Goal: Transaction & Acquisition: Purchase product/service

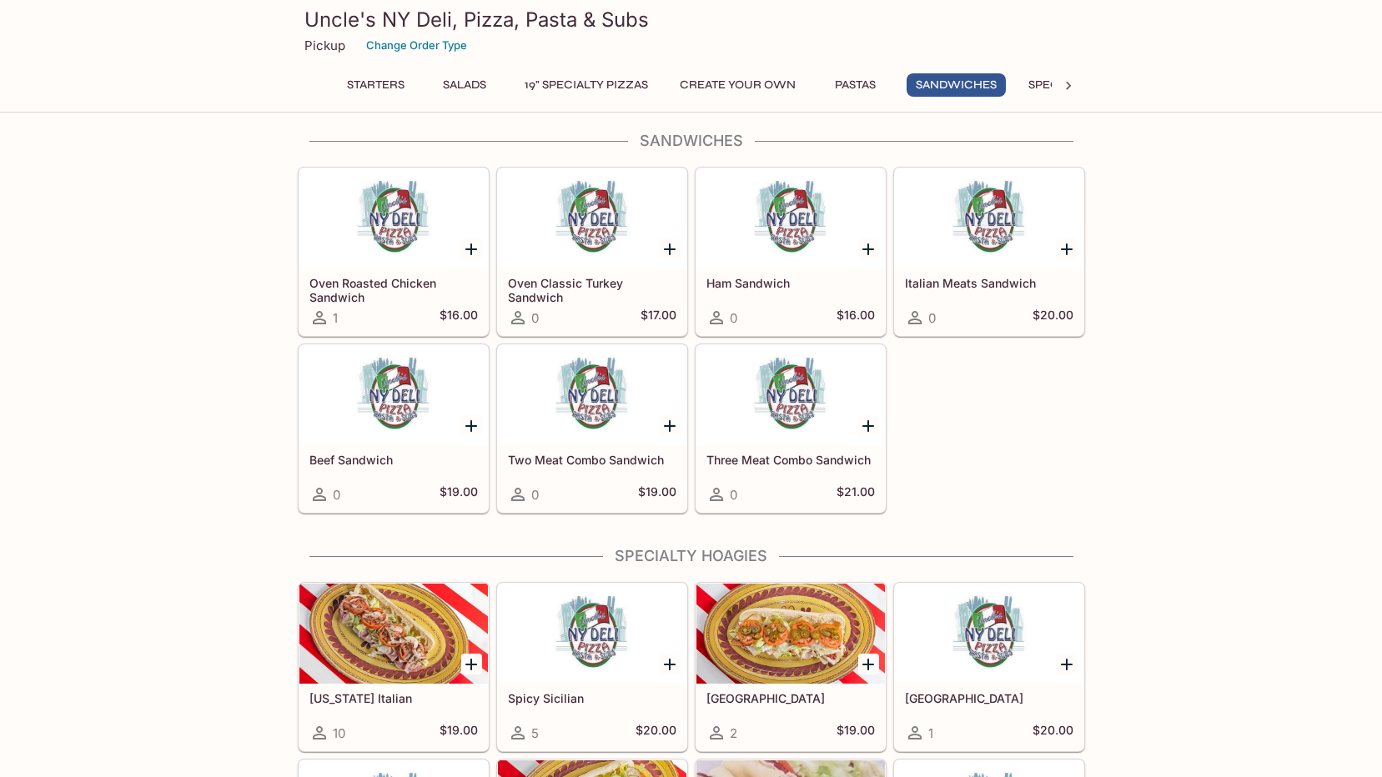
scroll to position [2419, 0]
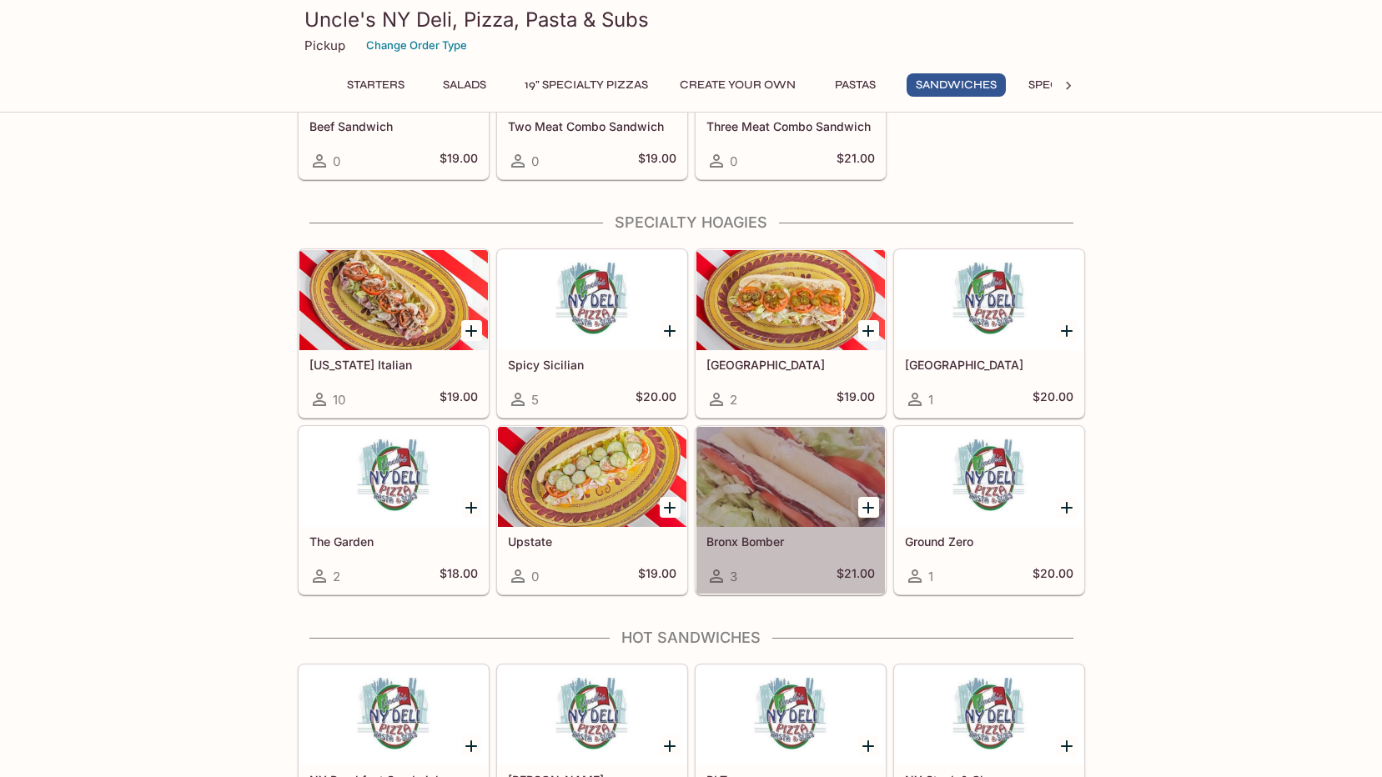
click at [751, 495] on div at bounding box center [791, 477] width 189 height 100
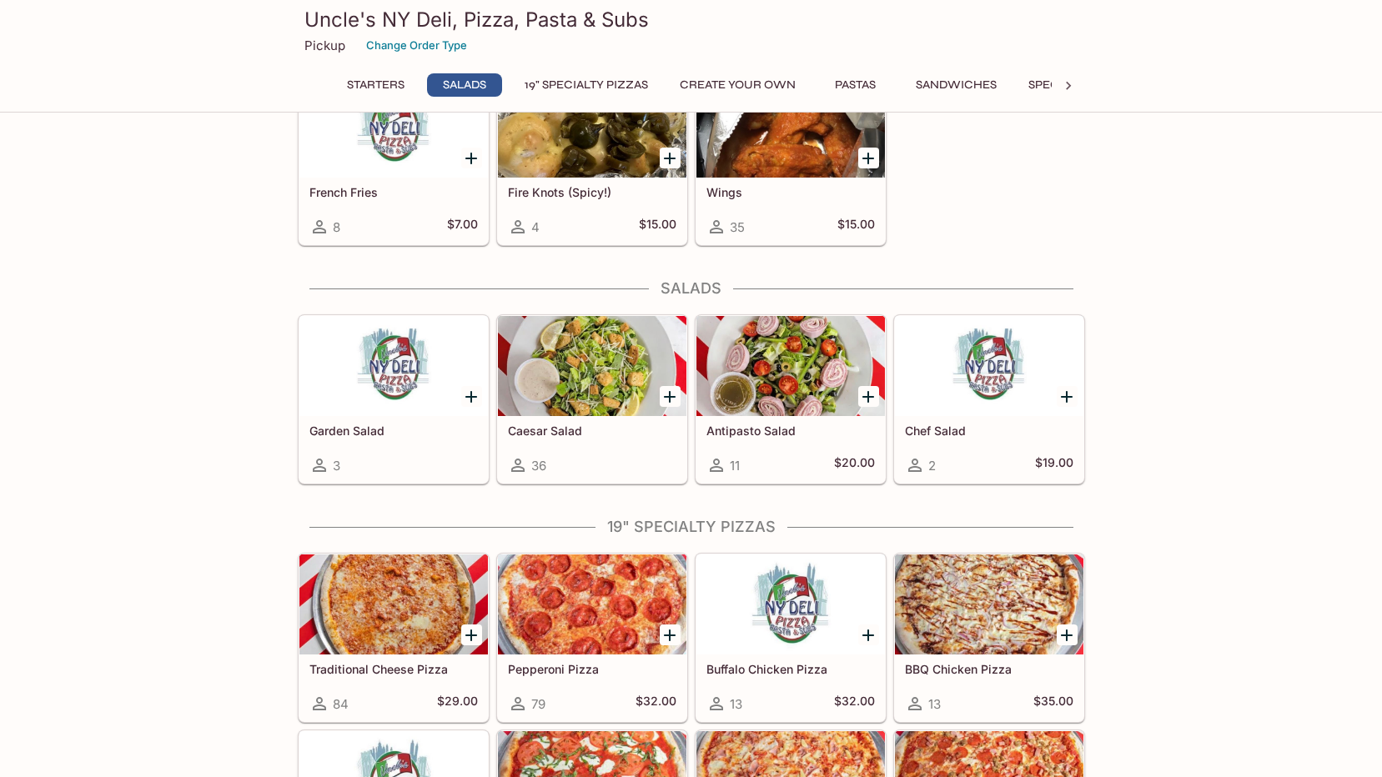
scroll to position [500, 0]
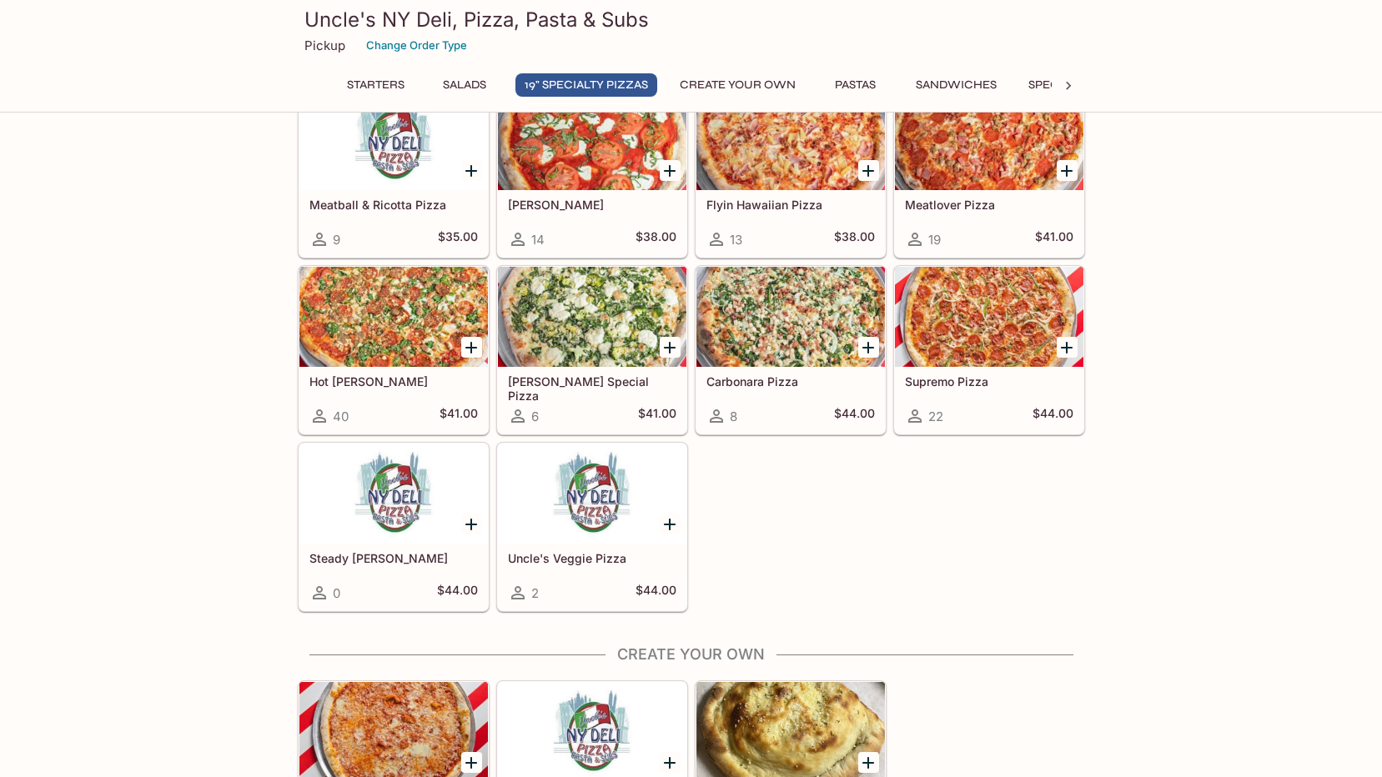
click at [942, 91] on button "Sandwiches" at bounding box center [956, 84] width 99 height 23
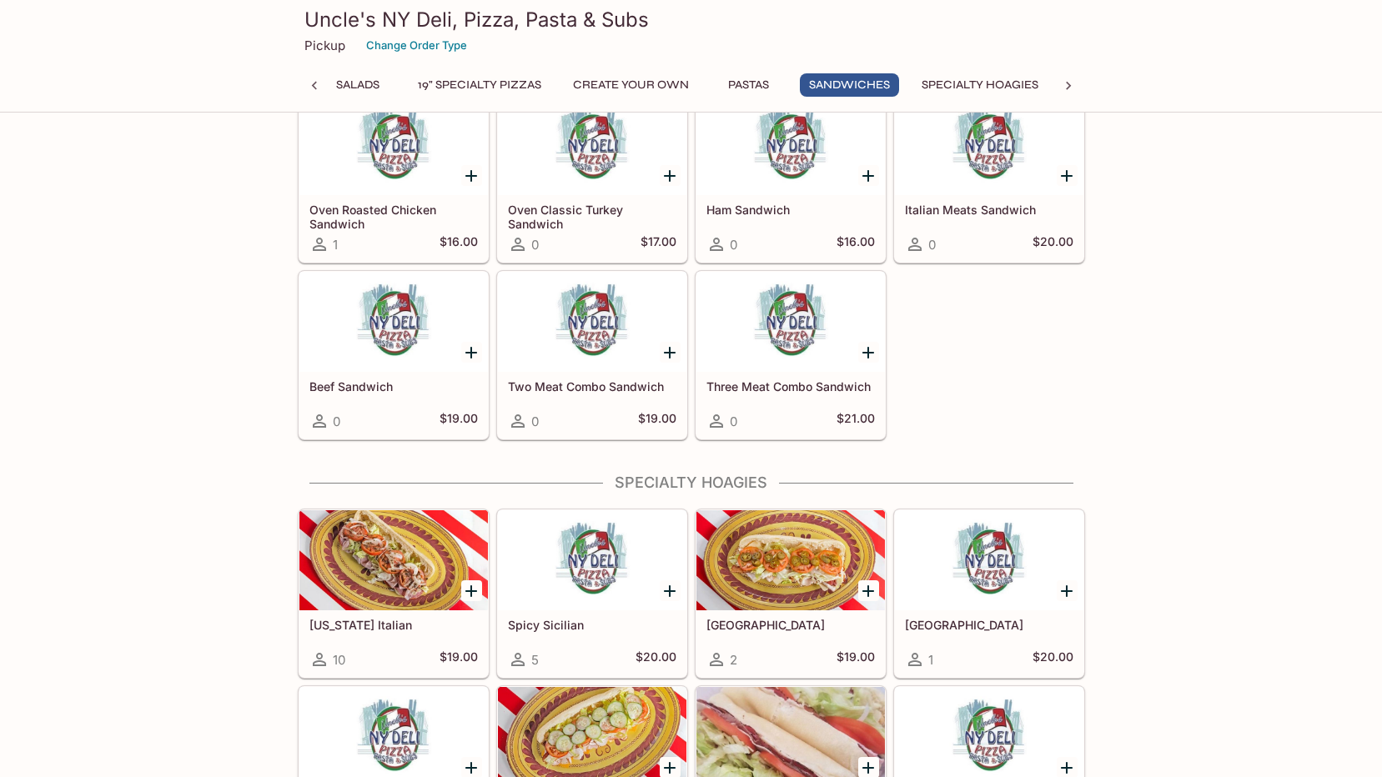
scroll to position [2326, 0]
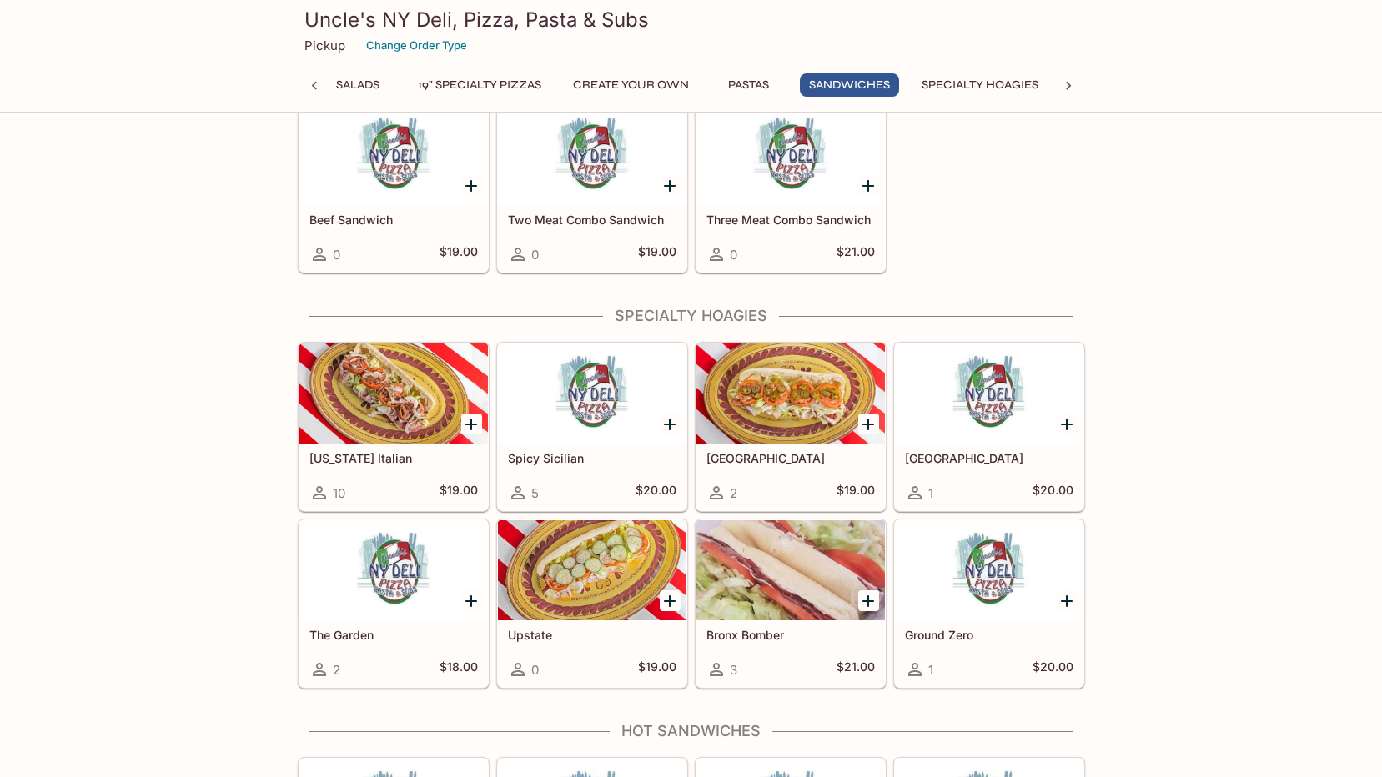
click at [405, 393] on div at bounding box center [393, 394] width 189 height 100
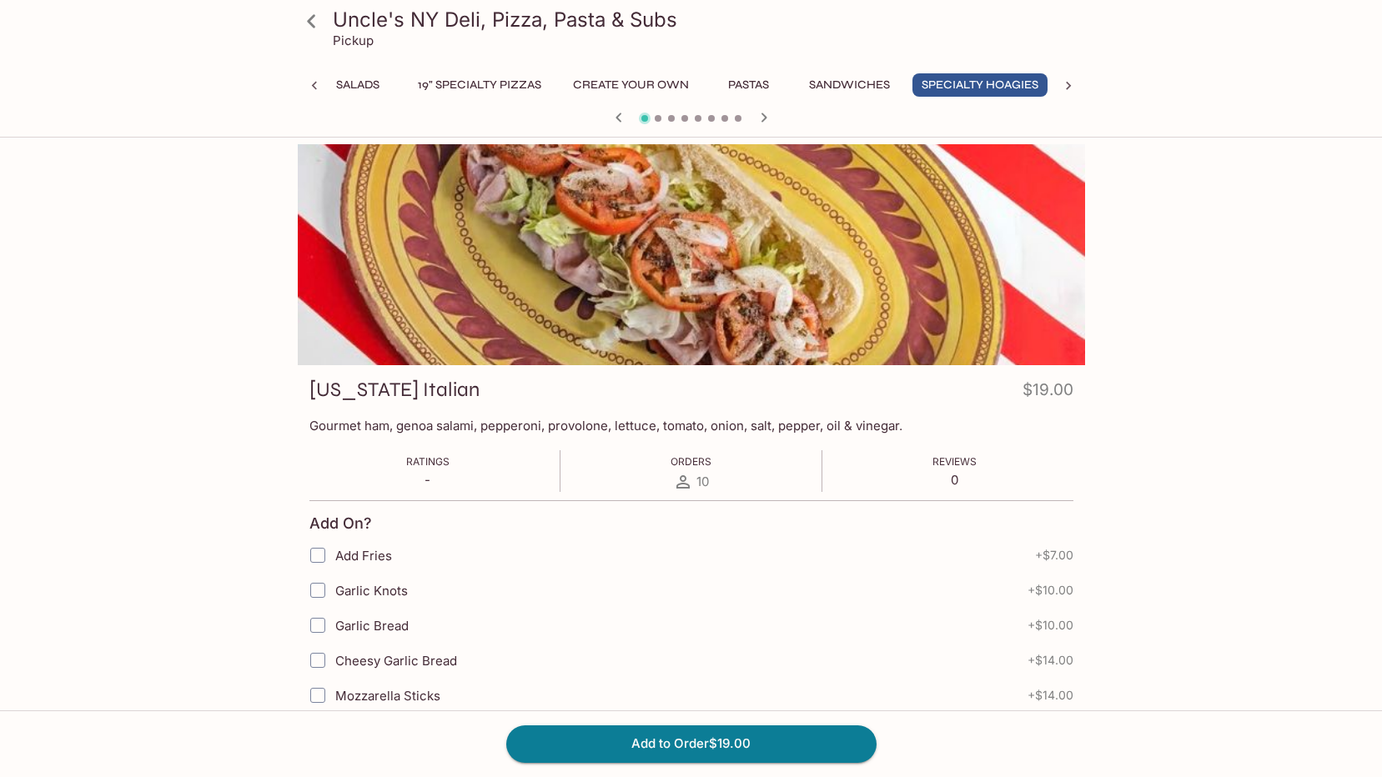
click at [772, 118] on icon "button" at bounding box center [764, 118] width 20 height 20
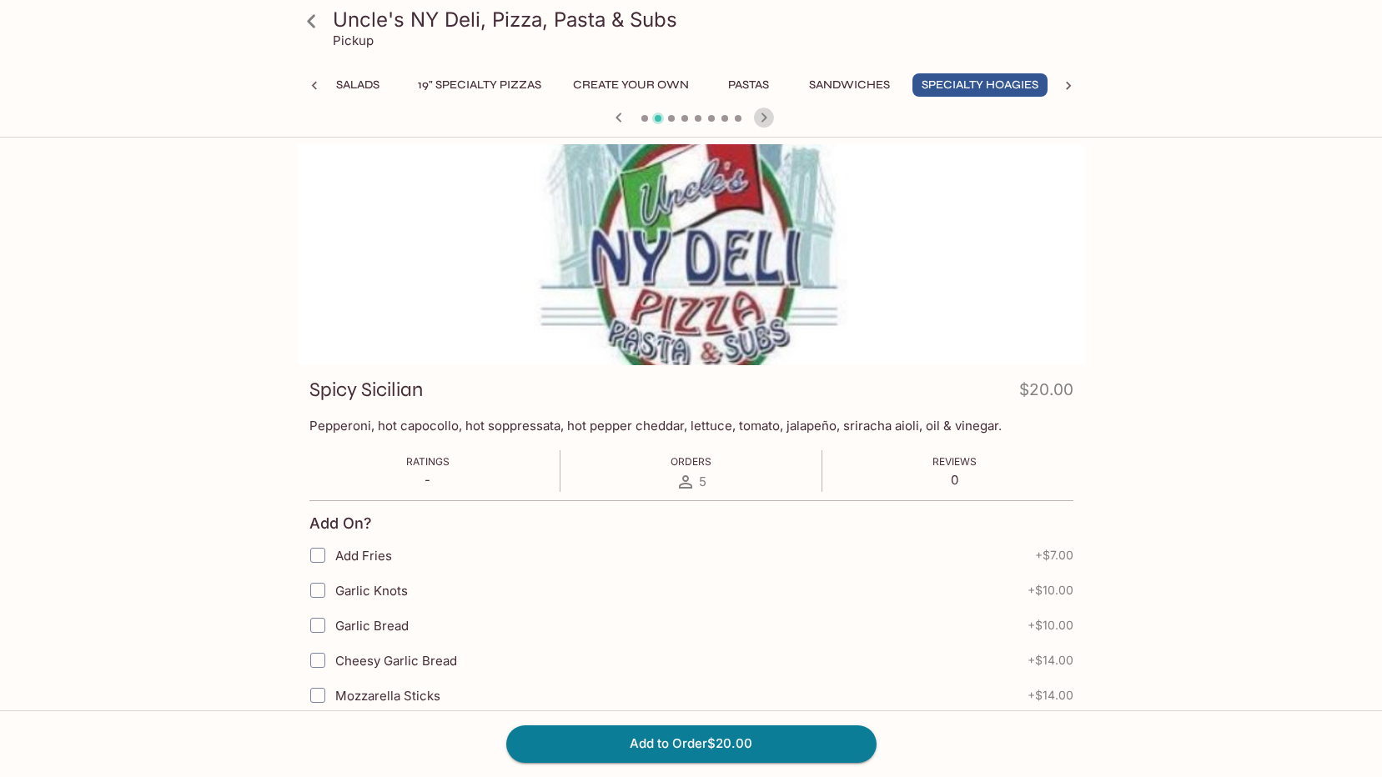
click at [764, 122] on icon "button" at bounding box center [764, 118] width 20 height 20
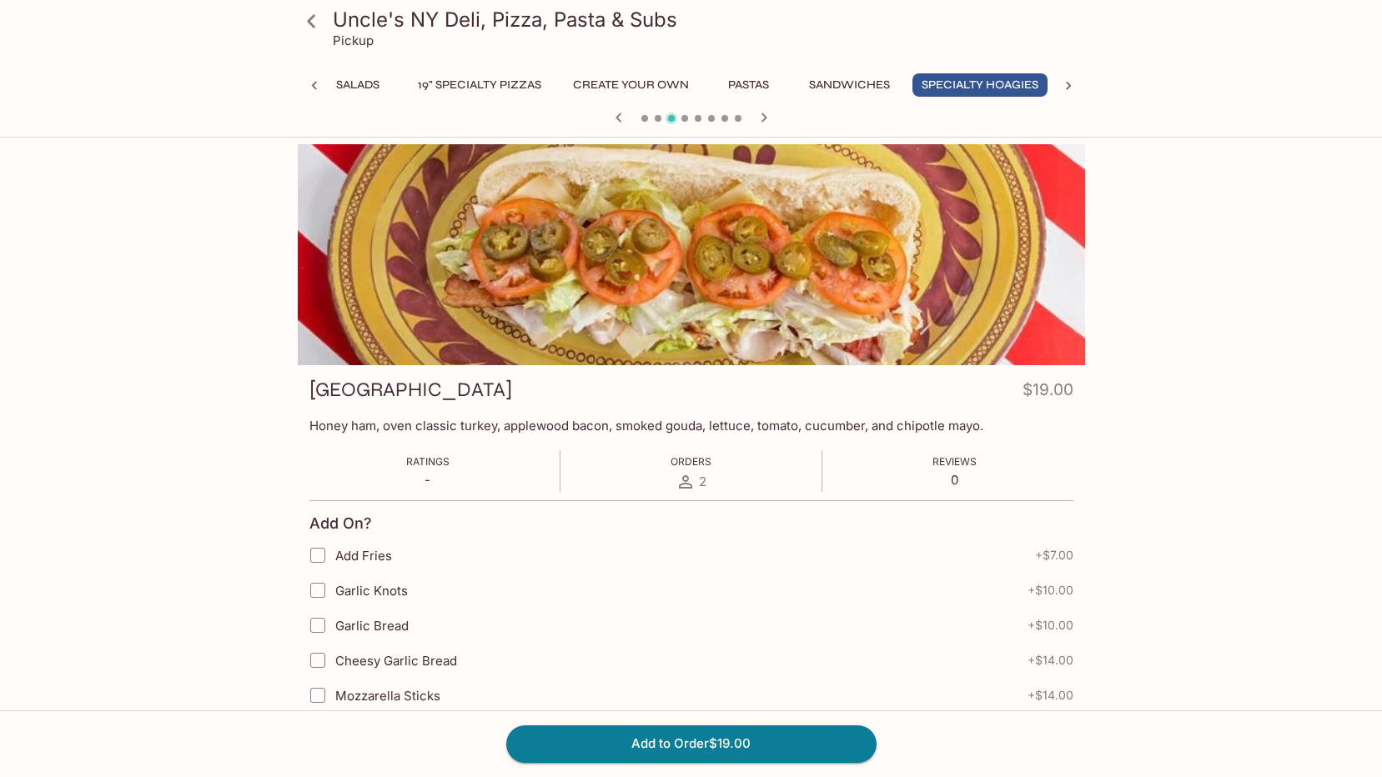
click at [764, 122] on icon "button" at bounding box center [764, 118] width 20 height 20
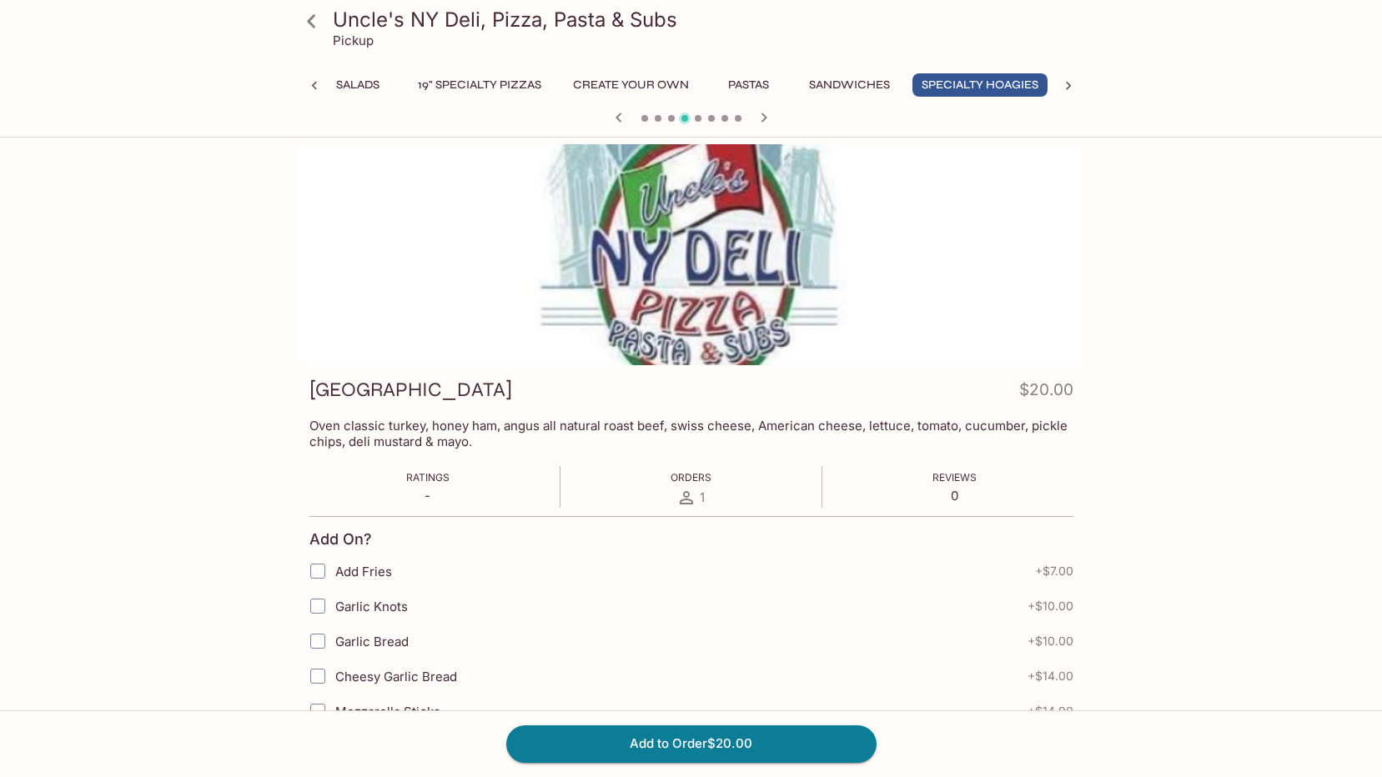
click at [764, 122] on icon "button" at bounding box center [764, 118] width 20 height 20
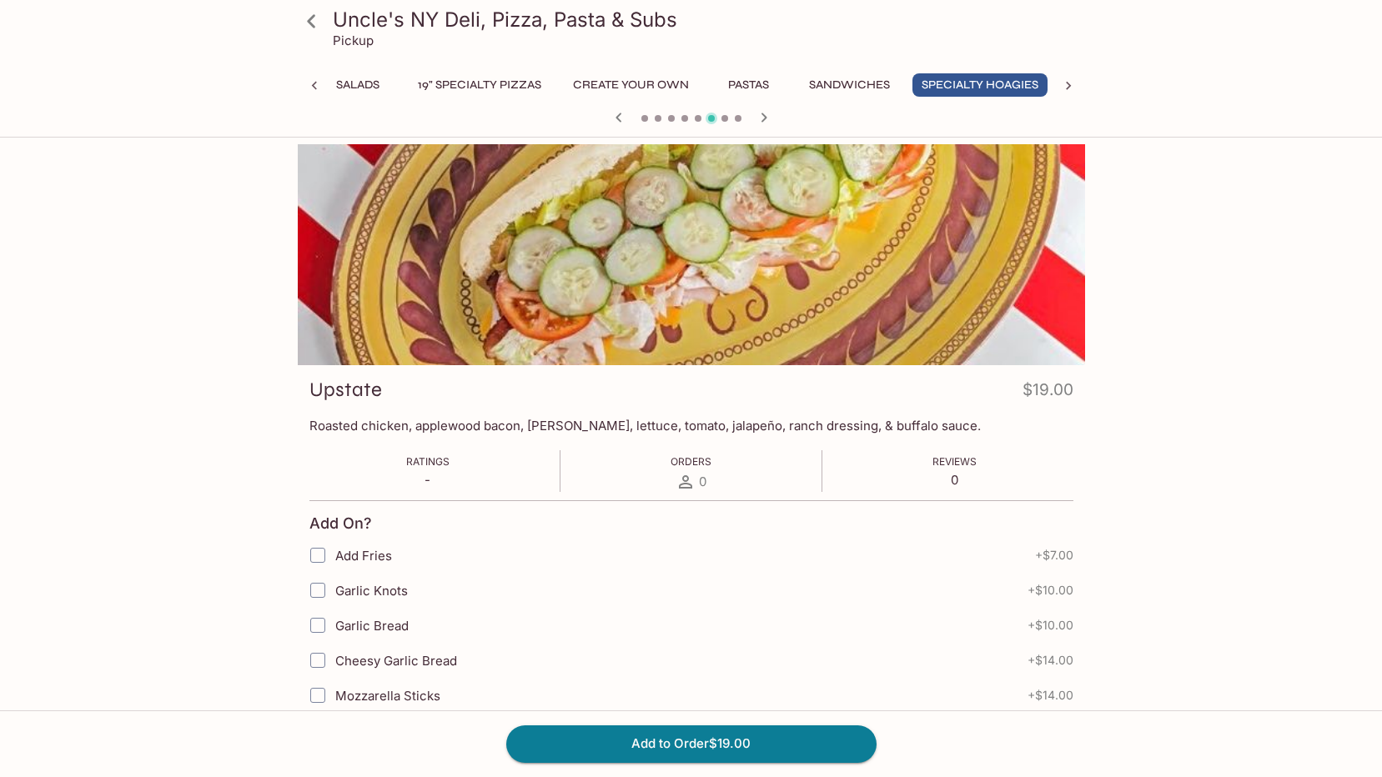
click at [777, 121] on div at bounding box center [691, 119] width 801 height 25
click at [770, 124] on icon "button" at bounding box center [764, 118] width 20 height 20
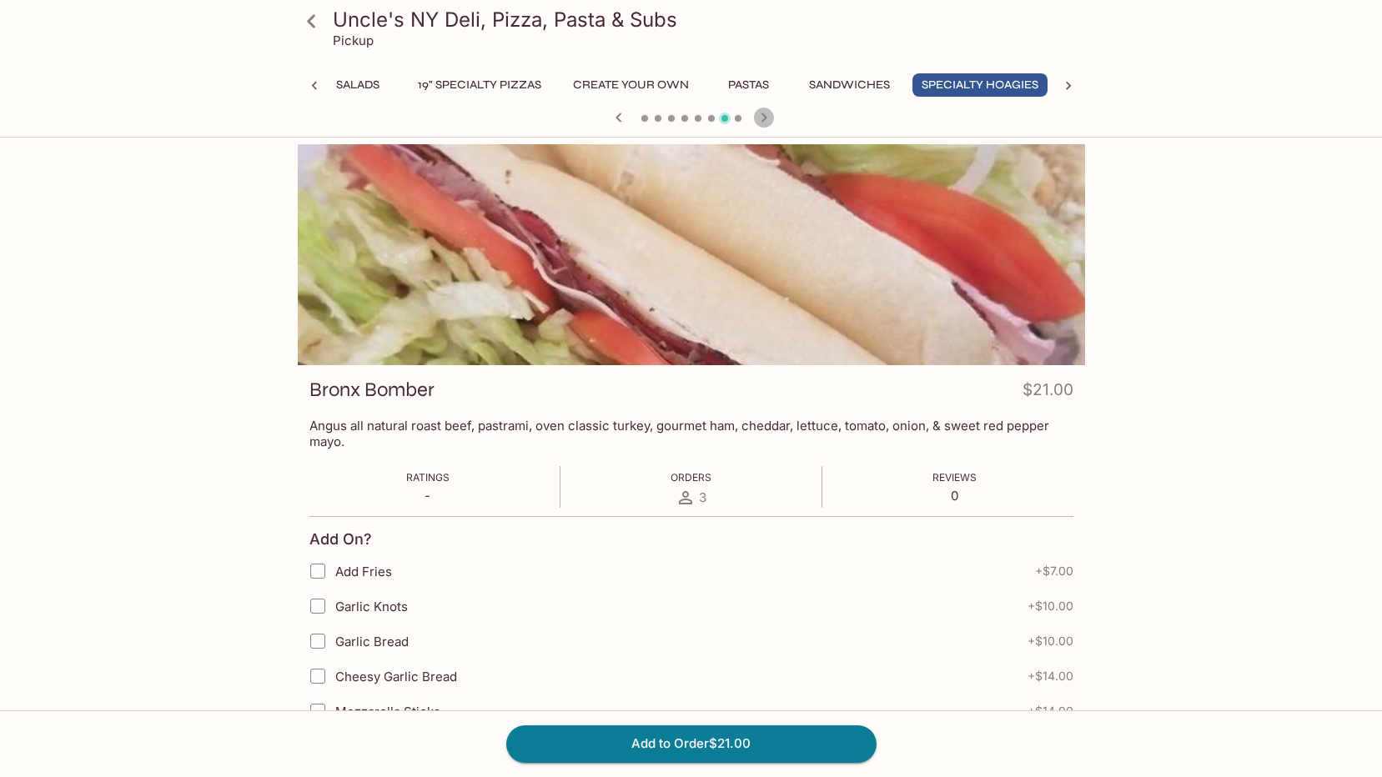
click at [770, 124] on icon "button" at bounding box center [764, 118] width 20 height 20
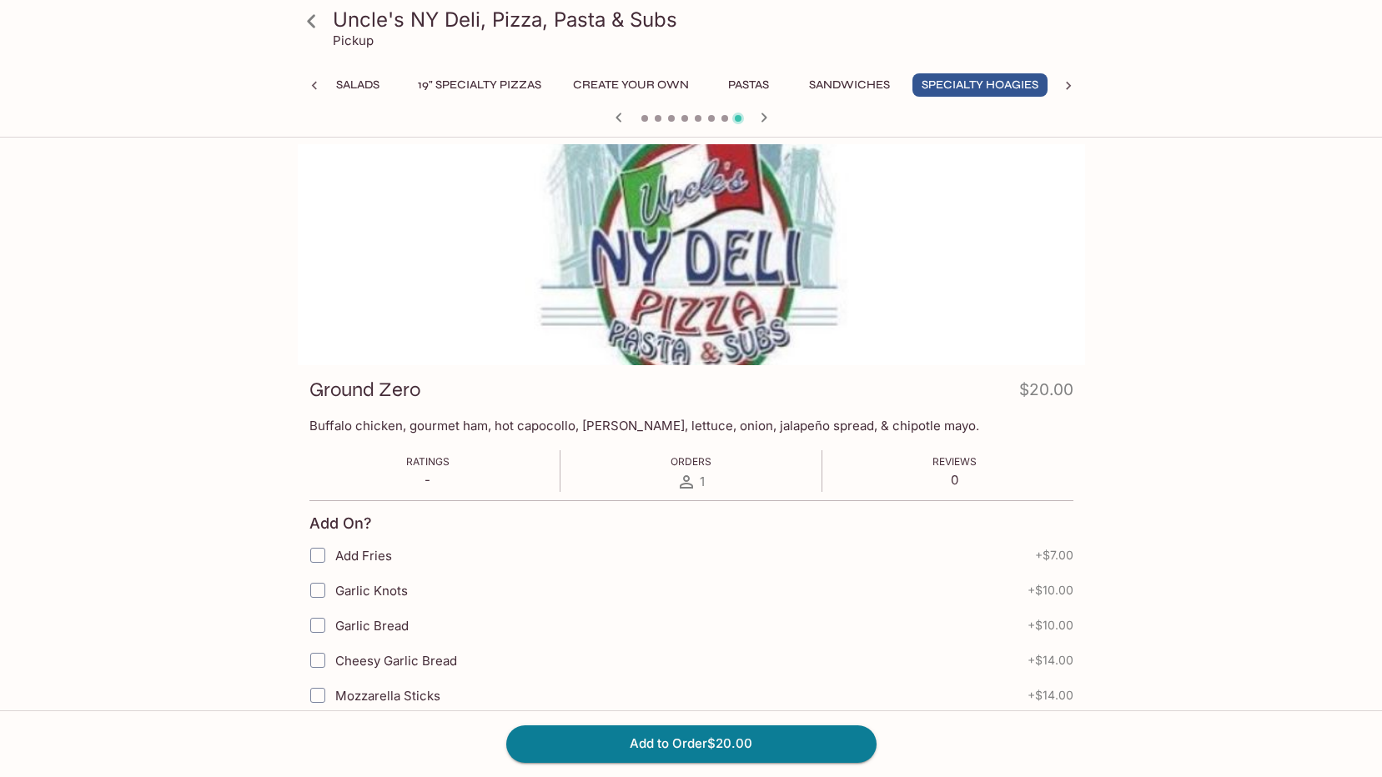
drag, startPoint x: 515, startPoint y: 423, endPoint x: 546, endPoint y: 424, distance: 30.0
click at [570, 427] on p "Buffalo chicken, gourmet ham, hot capocollo, [PERSON_NAME], lettuce, onion, jal…" at bounding box center [691, 426] width 764 height 16
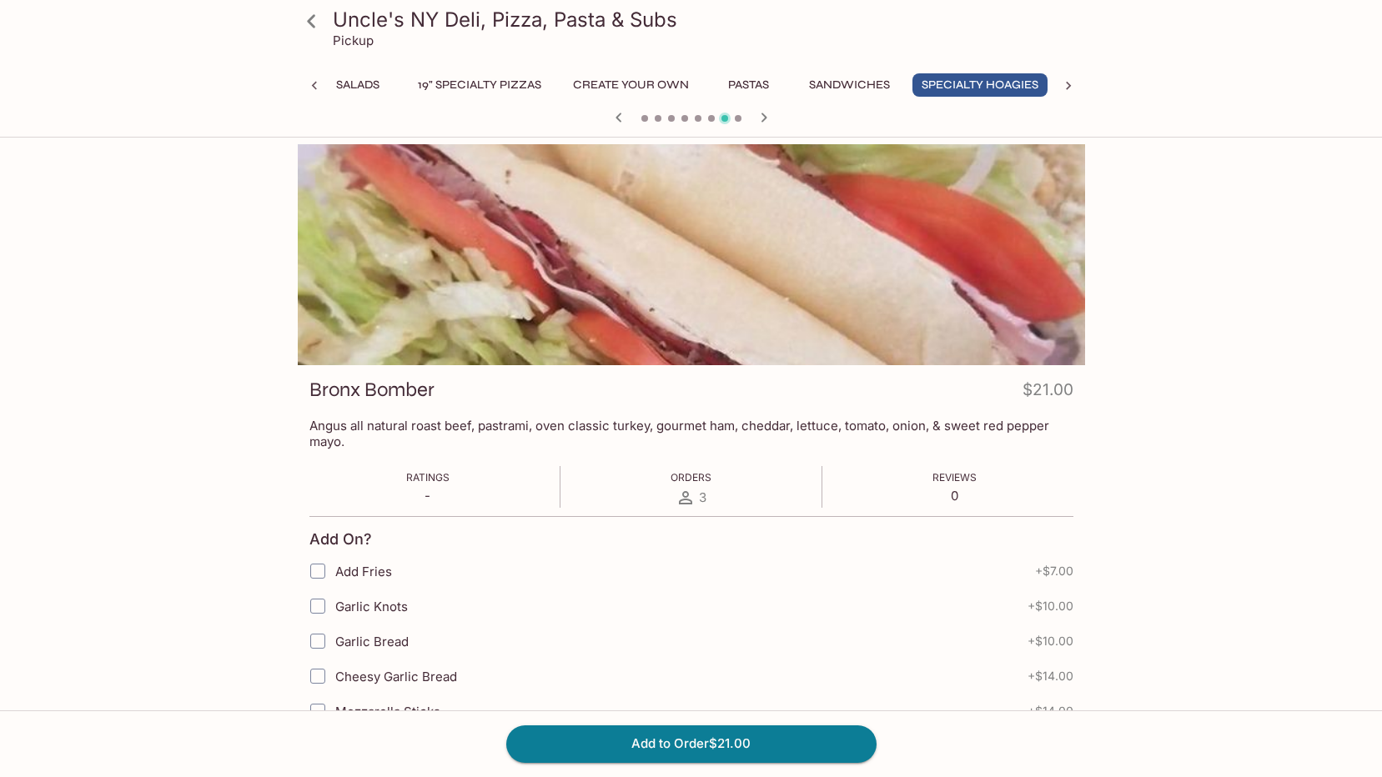
drag, startPoint x: 746, startPoint y: 427, endPoint x: 1677, endPoint y: 426, distance: 931.7
click at [762, 127] on icon "button" at bounding box center [764, 118] width 20 height 20
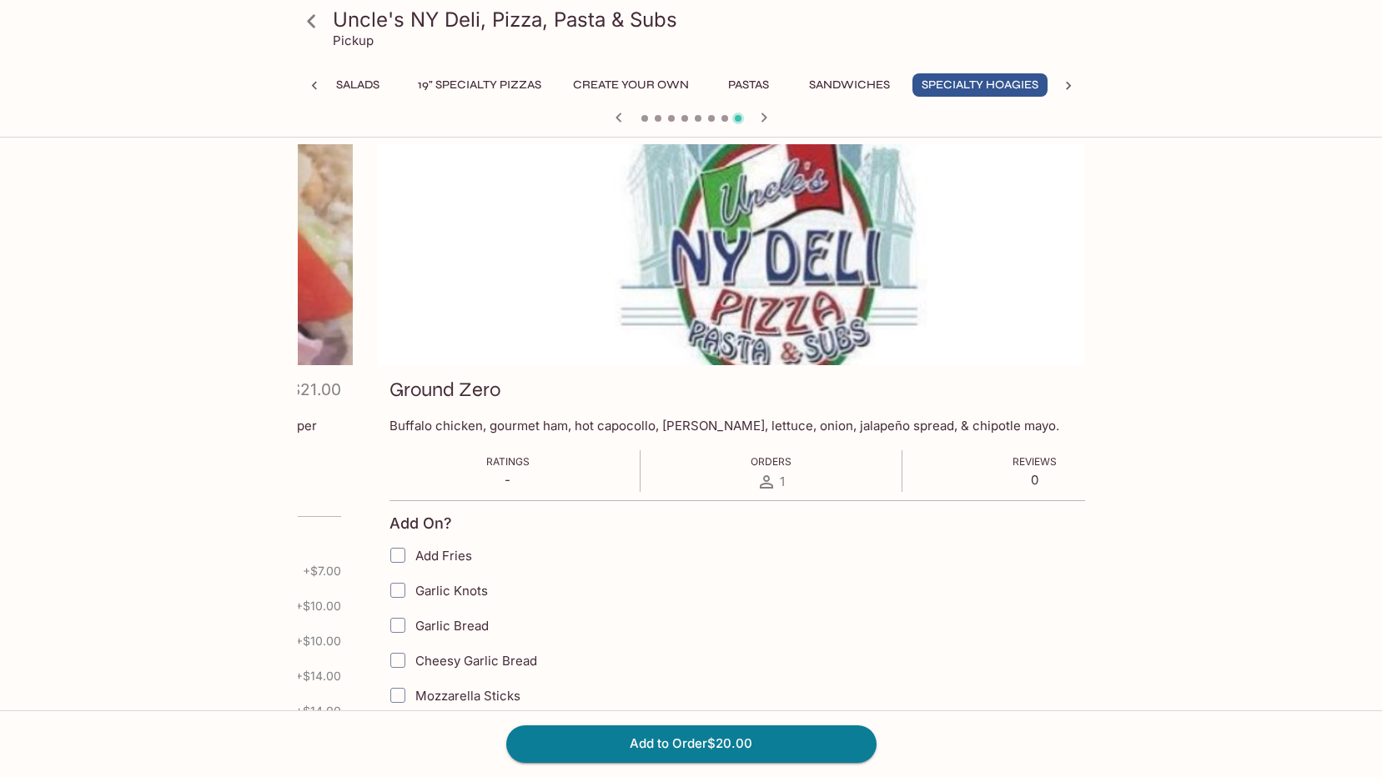
drag, startPoint x: 510, startPoint y: 431, endPoint x: 453, endPoint y: 430, distance: 57.6
click at [480, 430] on p "Buffalo chicken, gourmet ham, hot capocollo, [PERSON_NAME], lettuce, onion, jal…" at bounding box center [772, 426] width 764 height 16
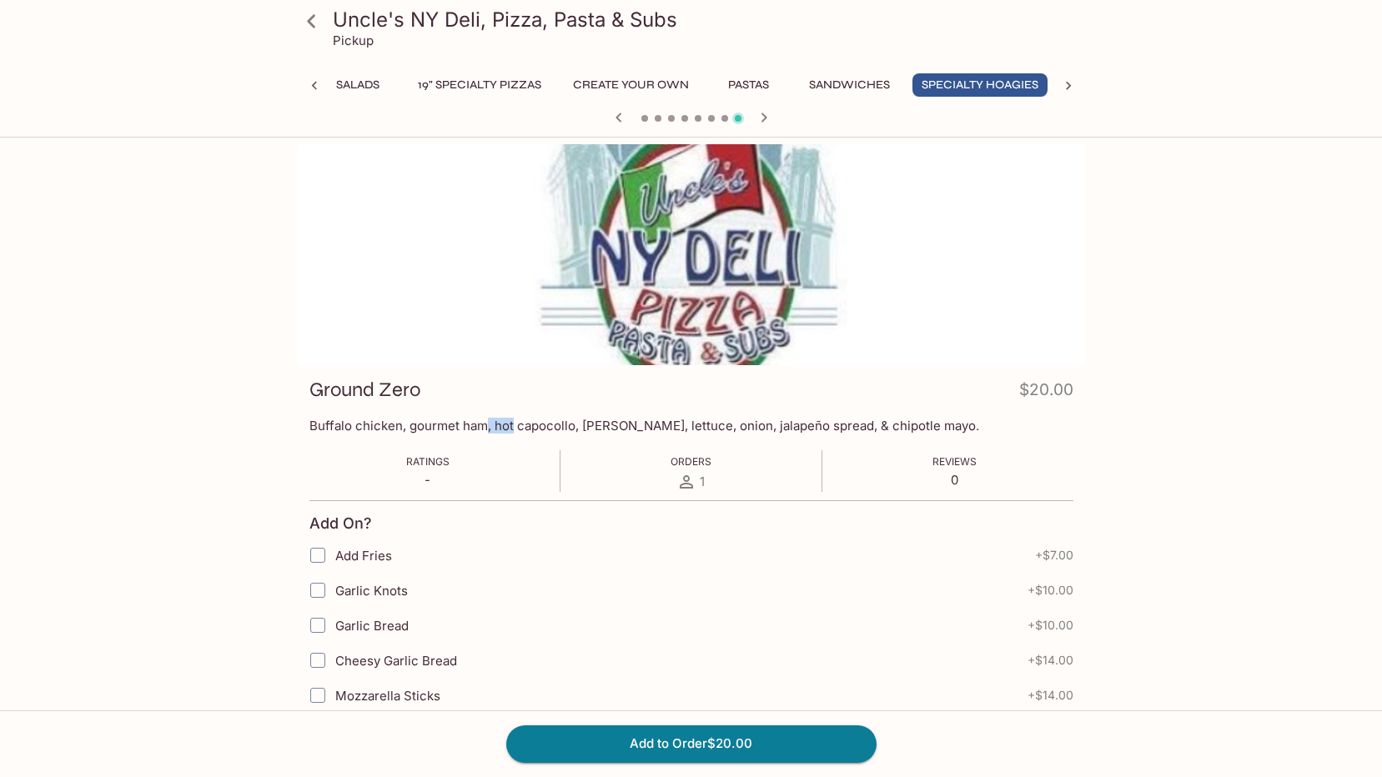
click at [608, 433] on p "Buffalo chicken, gourmet ham, hot capocollo, [PERSON_NAME], lettuce, onion, jal…" at bounding box center [691, 426] width 764 height 16
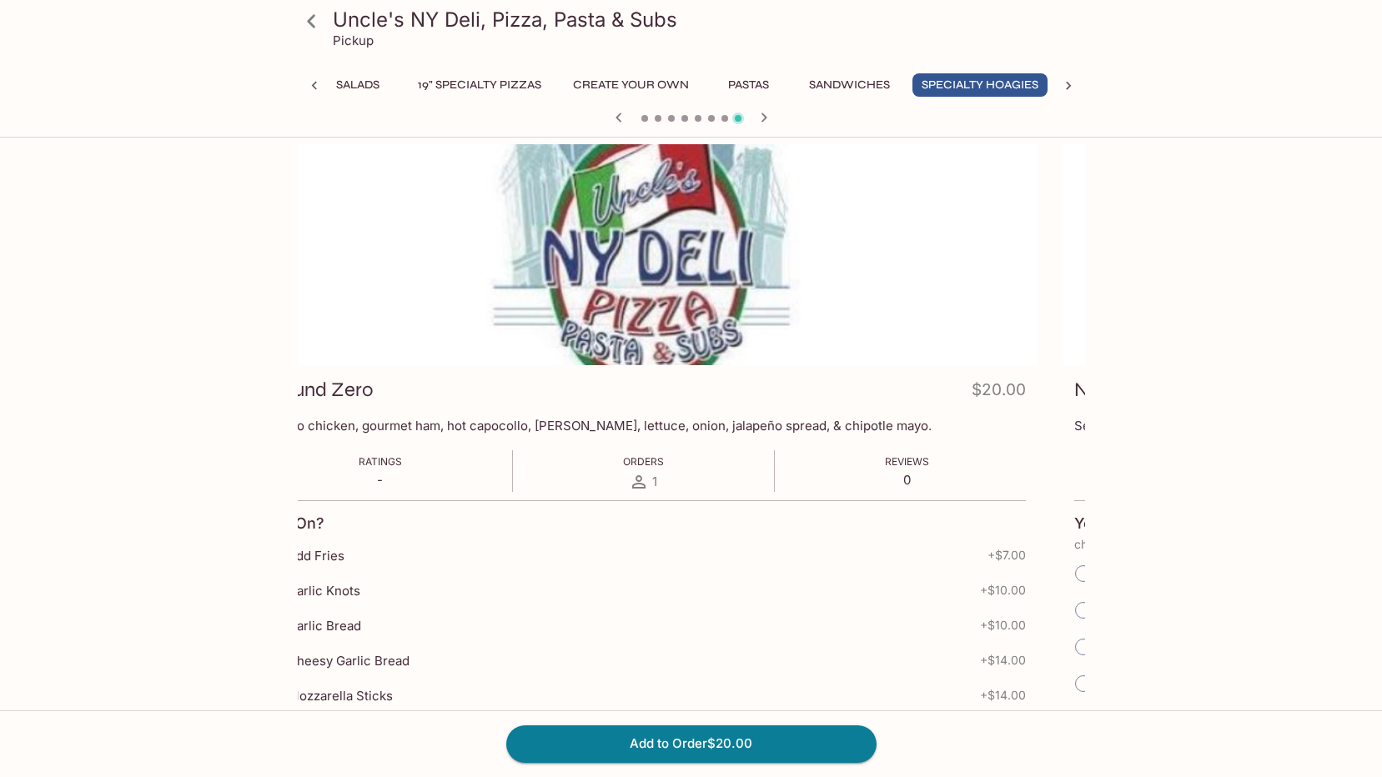
drag, startPoint x: 571, startPoint y: 425, endPoint x: 555, endPoint y: 420, distance: 16.9
click at [548, 420] on p "Buffalo chicken, gourmet ham, hot capocollo, [PERSON_NAME], lettuce, onion, jal…" at bounding box center [644, 426] width 764 height 16
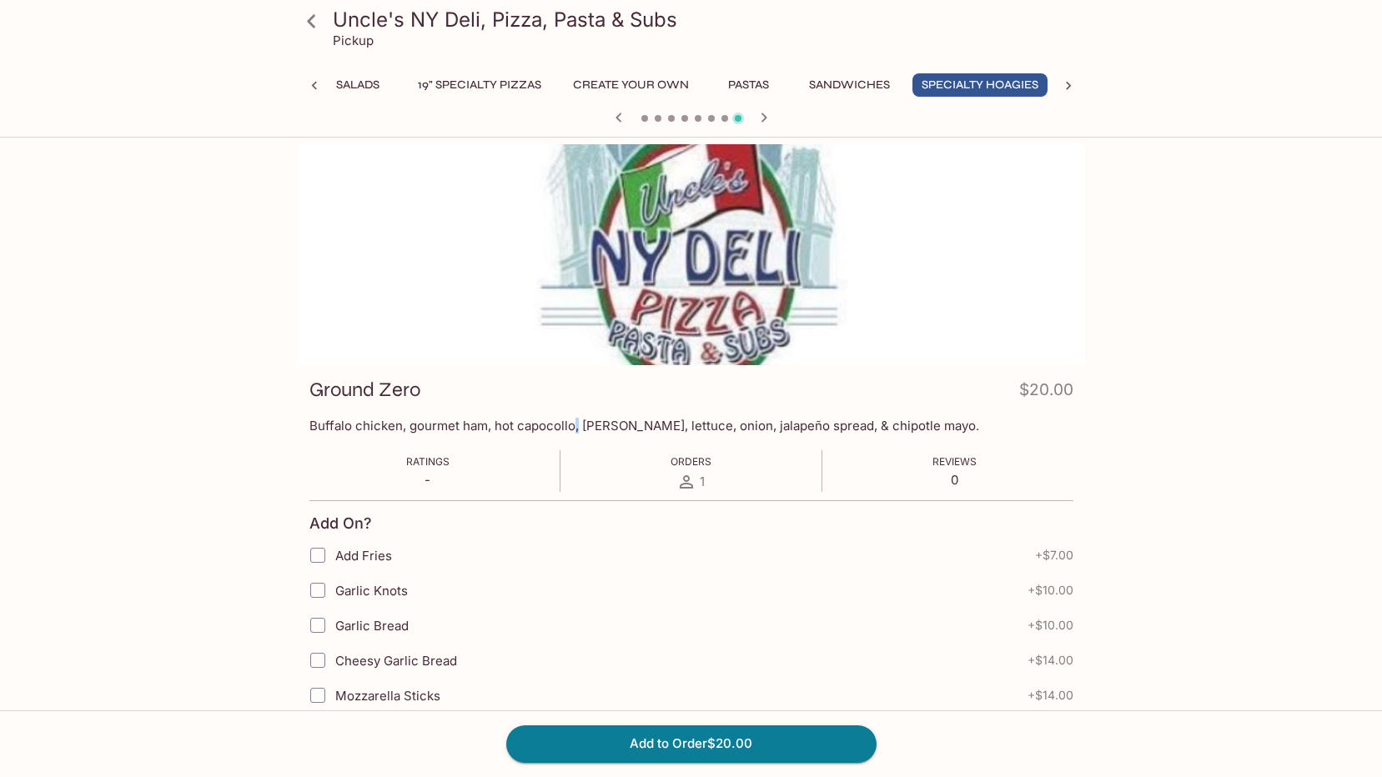
click at [611, 113] on icon "button" at bounding box center [619, 118] width 20 height 20
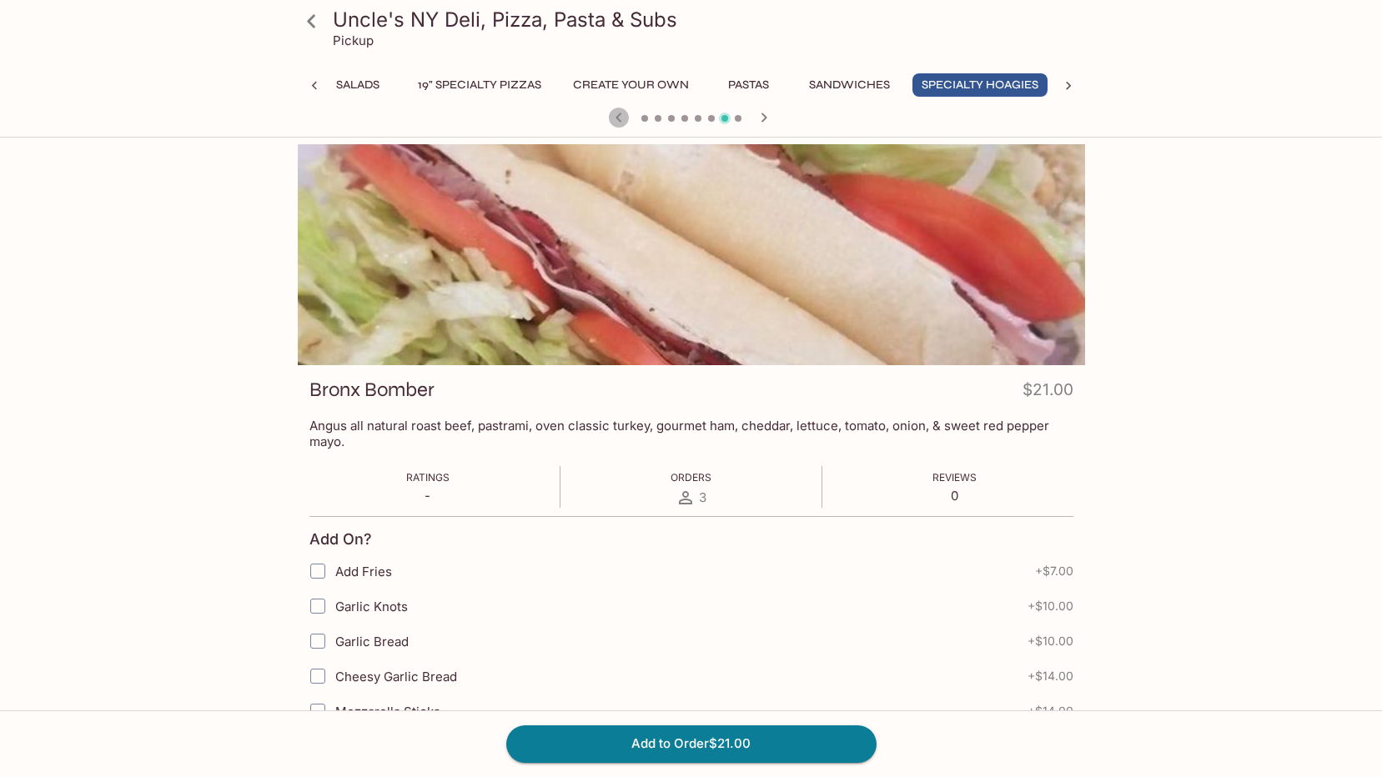
click at [611, 113] on icon "button" at bounding box center [619, 118] width 20 height 20
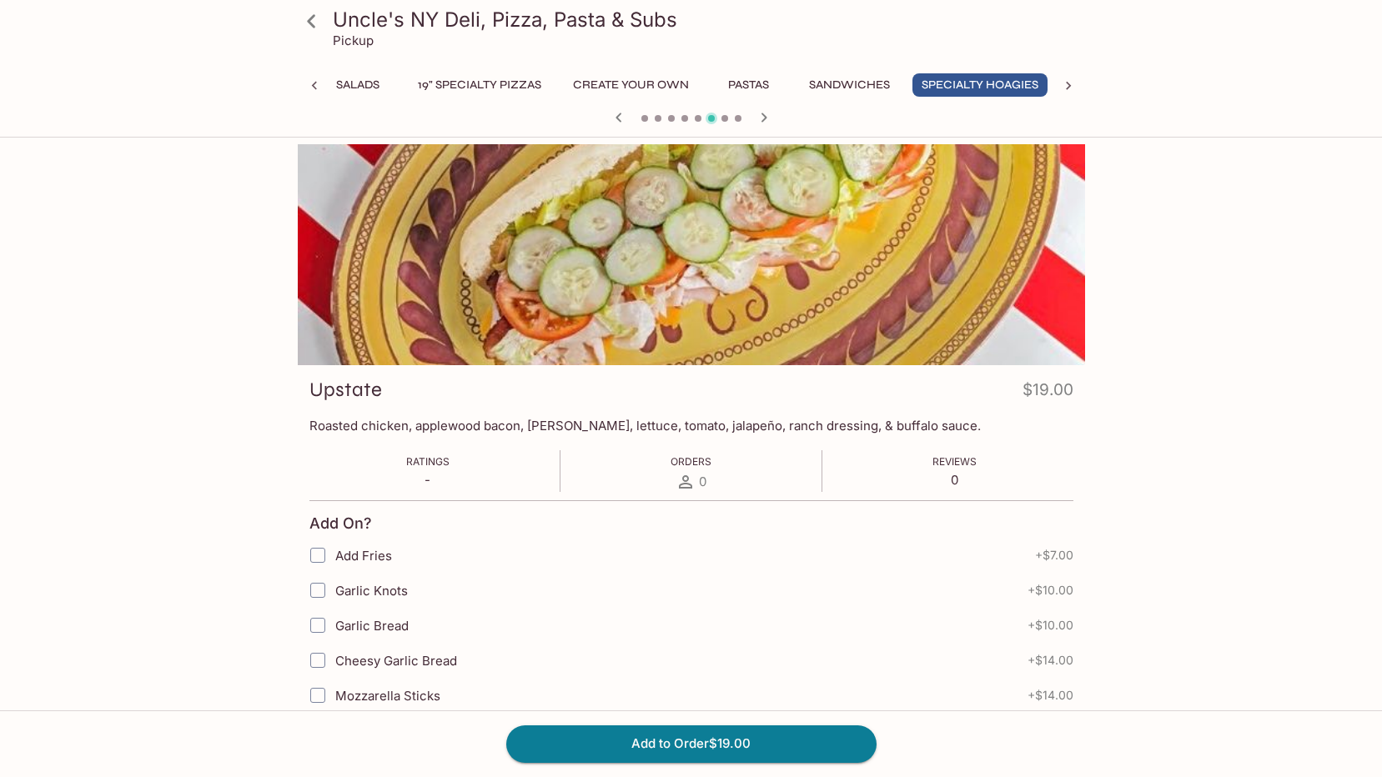
scroll to position [83, 0]
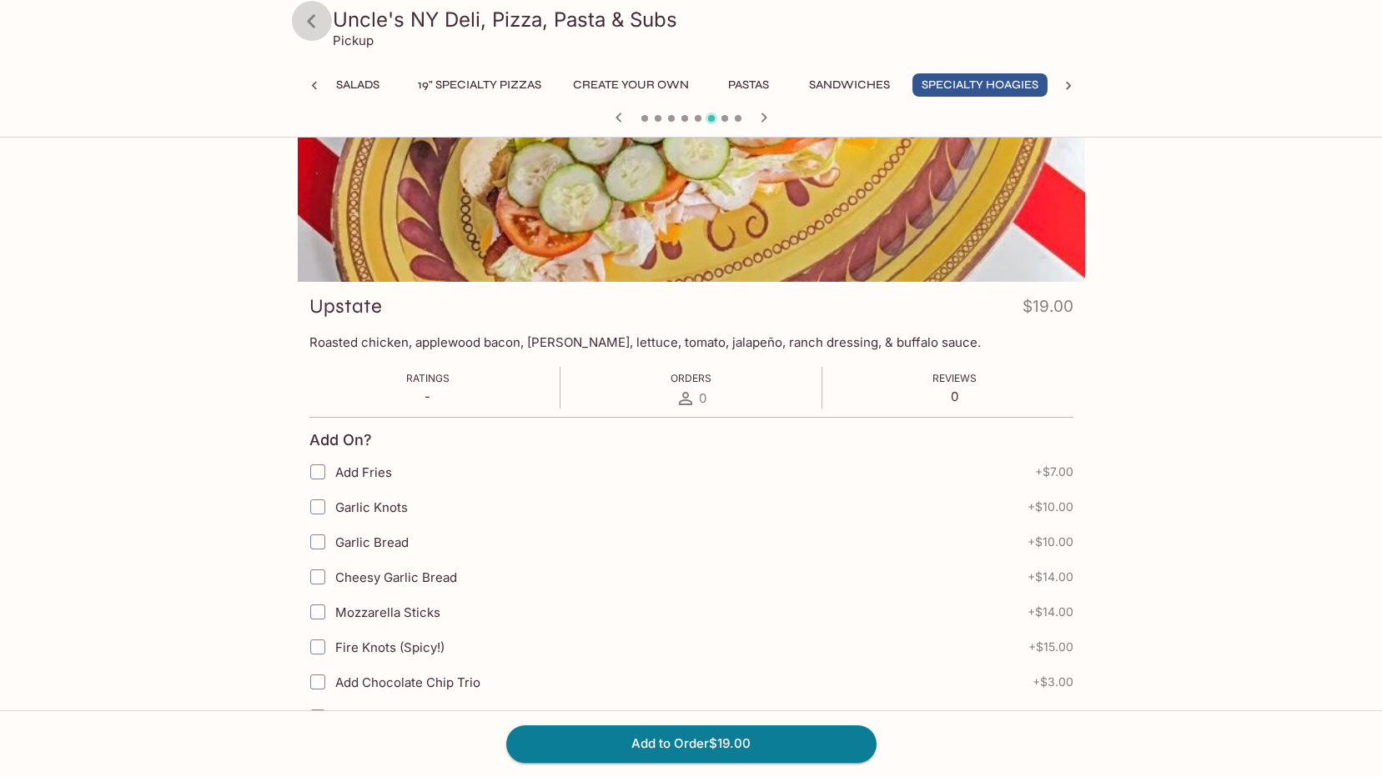
click at [300, 20] on icon at bounding box center [311, 21] width 29 height 29
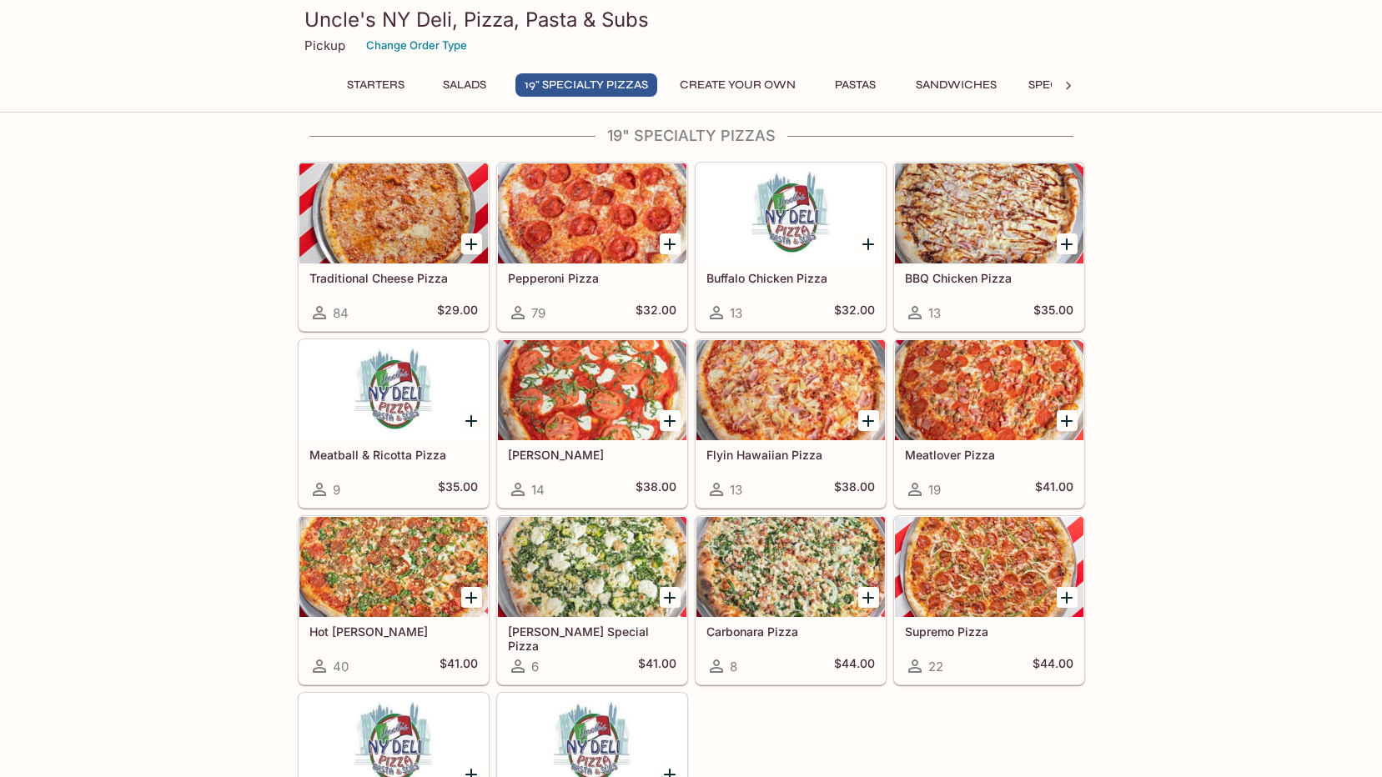
scroll to position [1418, 0]
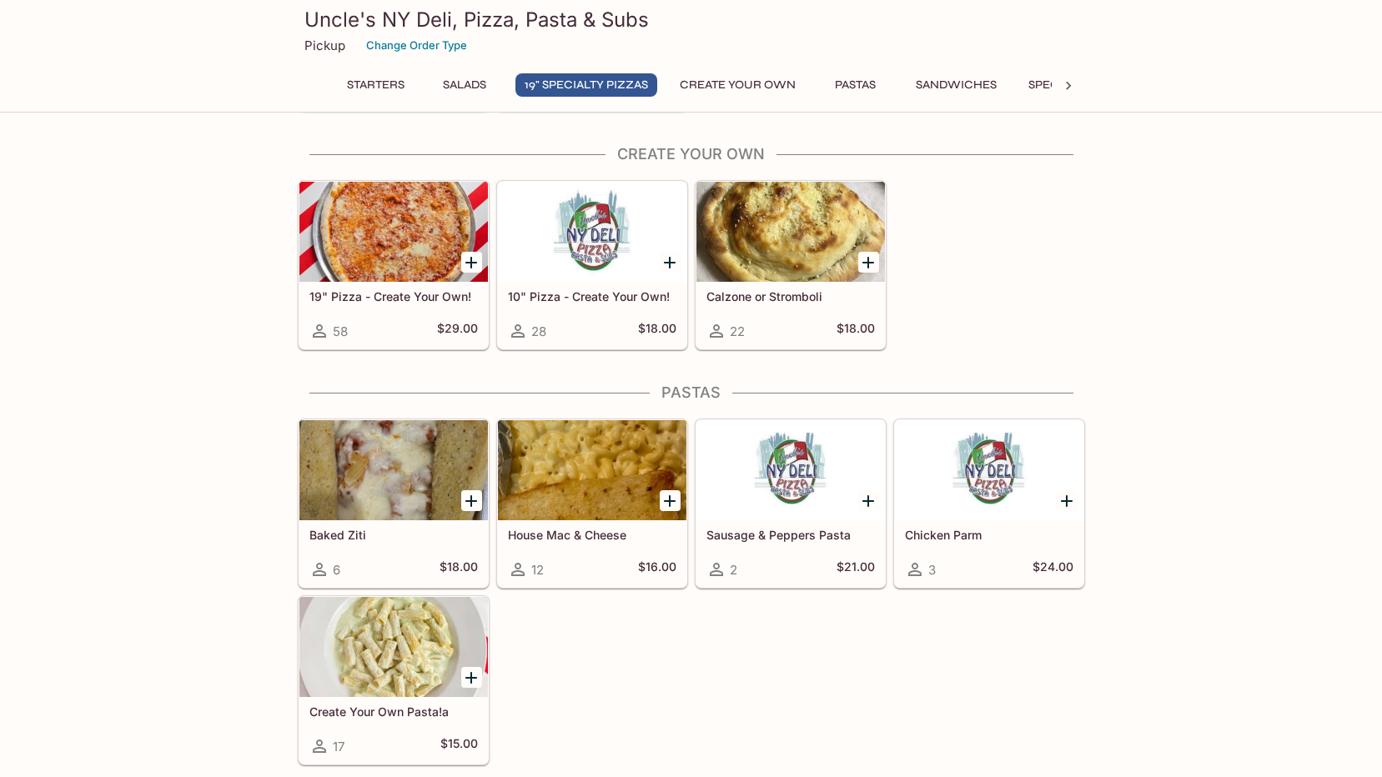
click at [777, 319] on div "Calzone or Stromboli 22 $18.00" at bounding box center [791, 315] width 189 height 67
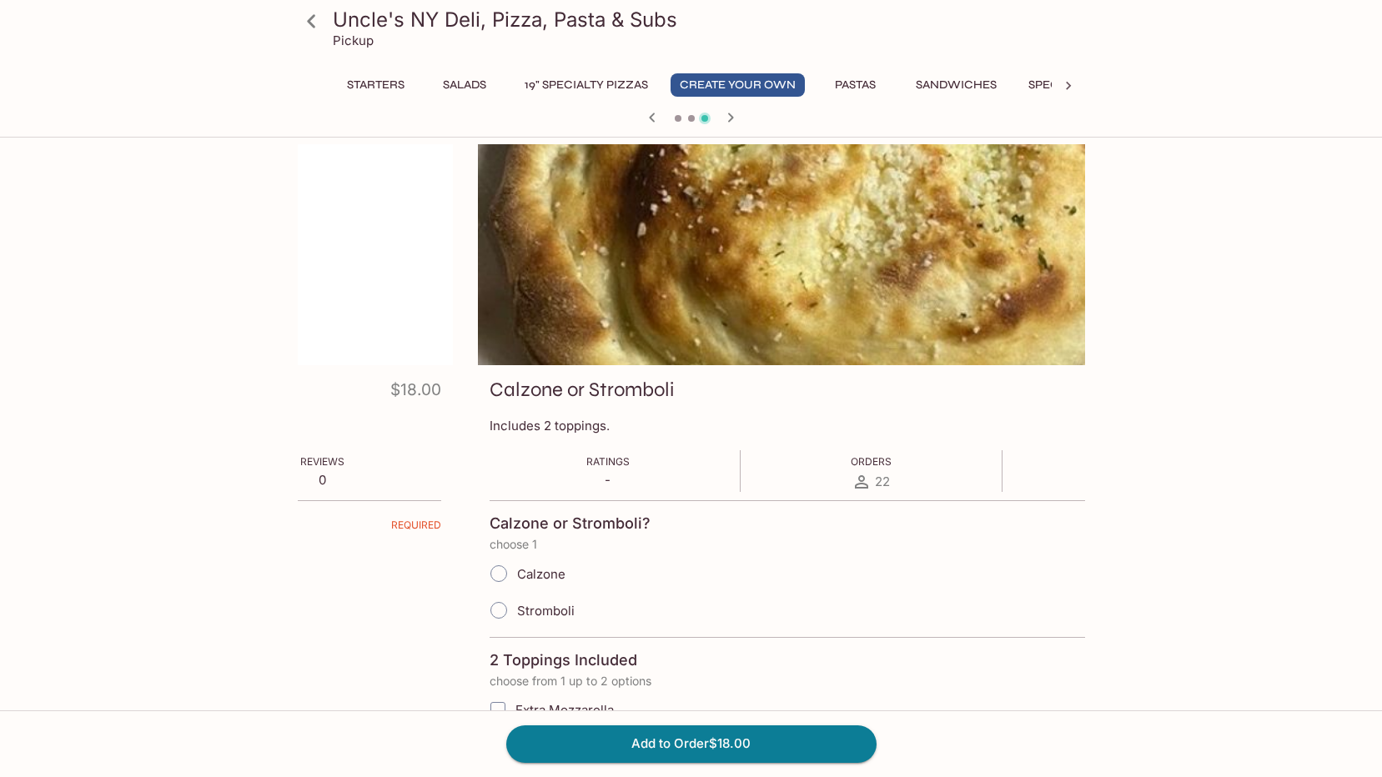
drag, startPoint x: 319, startPoint y: 385, endPoint x: 526, endPoint y: 373, distance: 208.1
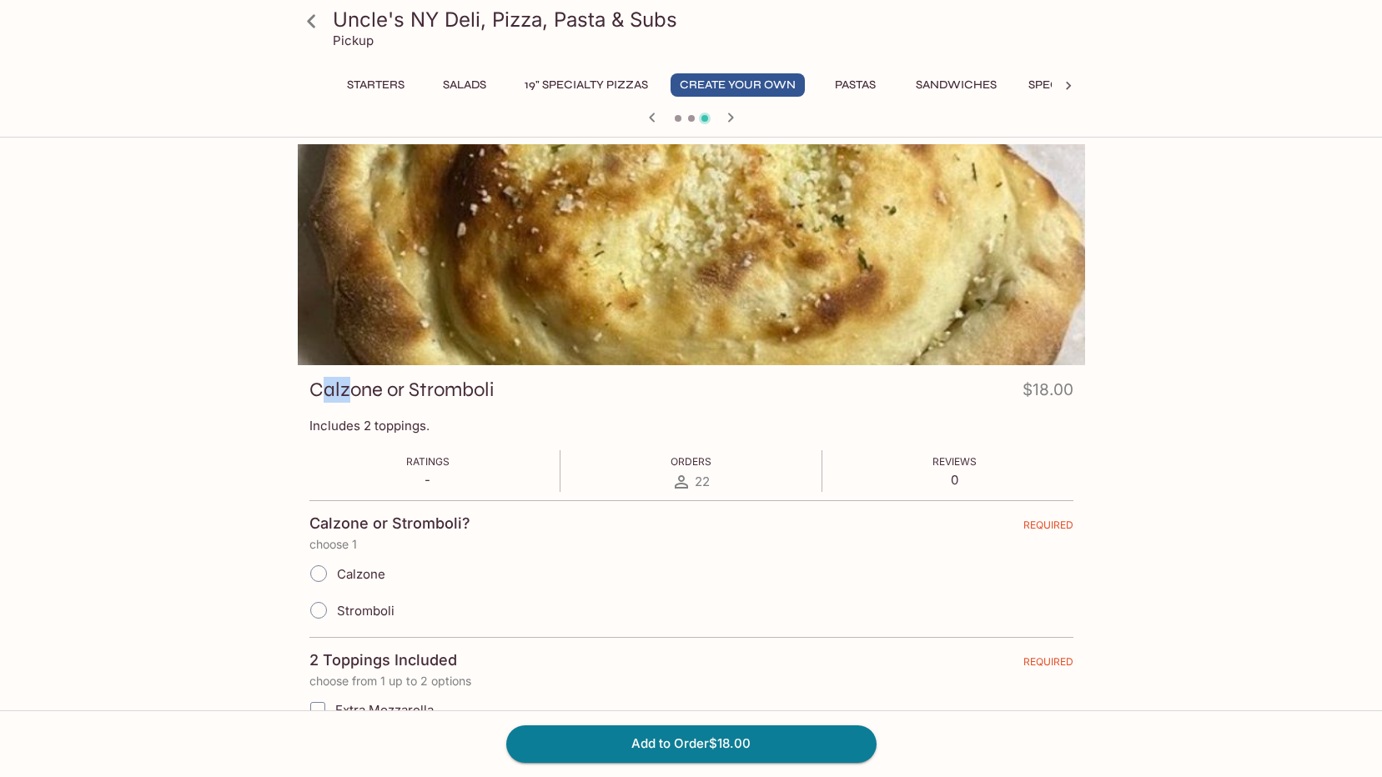
click at [708, 422] on p "Includes 2 toppings." at bounding box center [691, 426] width 764 height 16
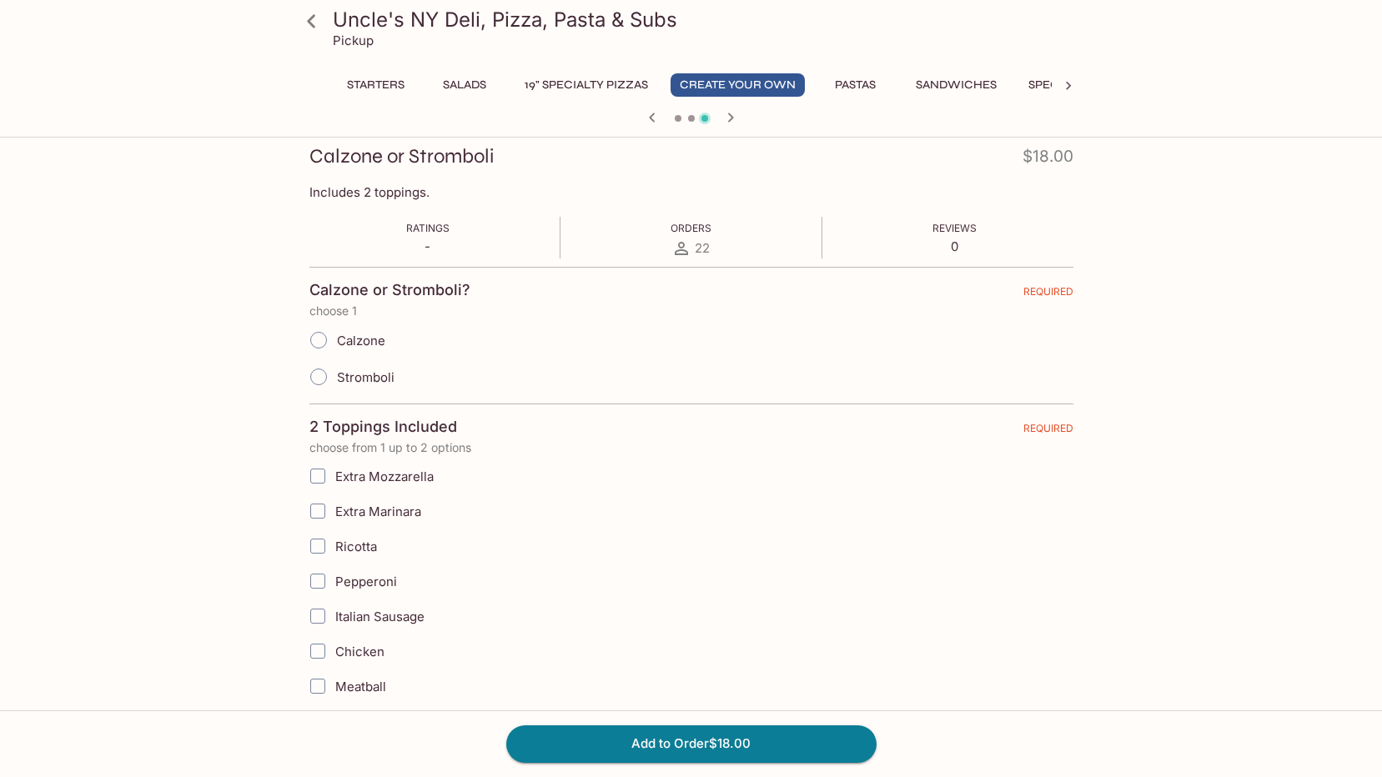
scroll to position [417, 0]
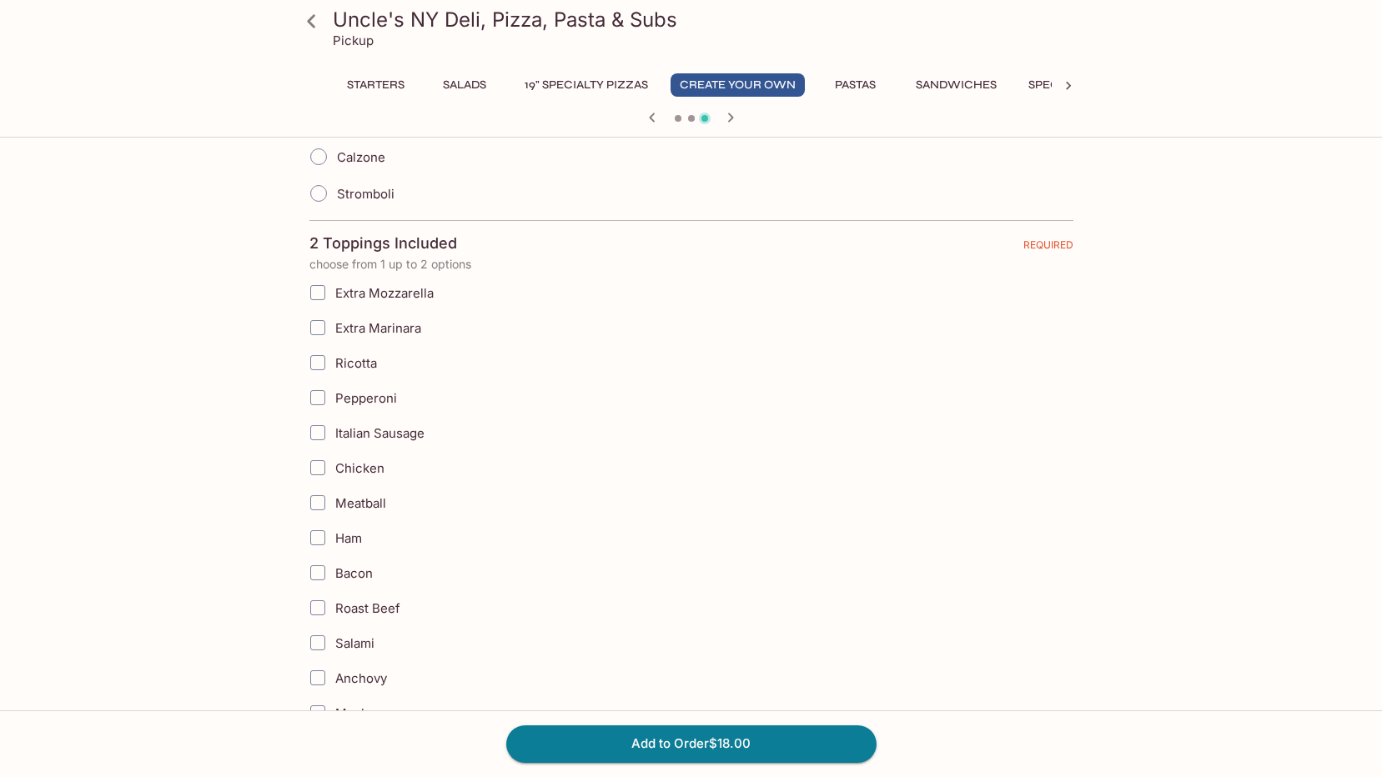
click at [358, 153] on span "Calzone" at bounding box center [361, 157] width 48 height 16
click at [336, 153] on input "Calzone" at bounding box center [318, 156] width 35 height 35
radio input "true"
click at [350, 361] on span "Ricotta" at bounding box center [356, 363] width 42 height 16
click at [334, 361] on input "Ricotta" at bounding box center [317, 362] width 33 height 33
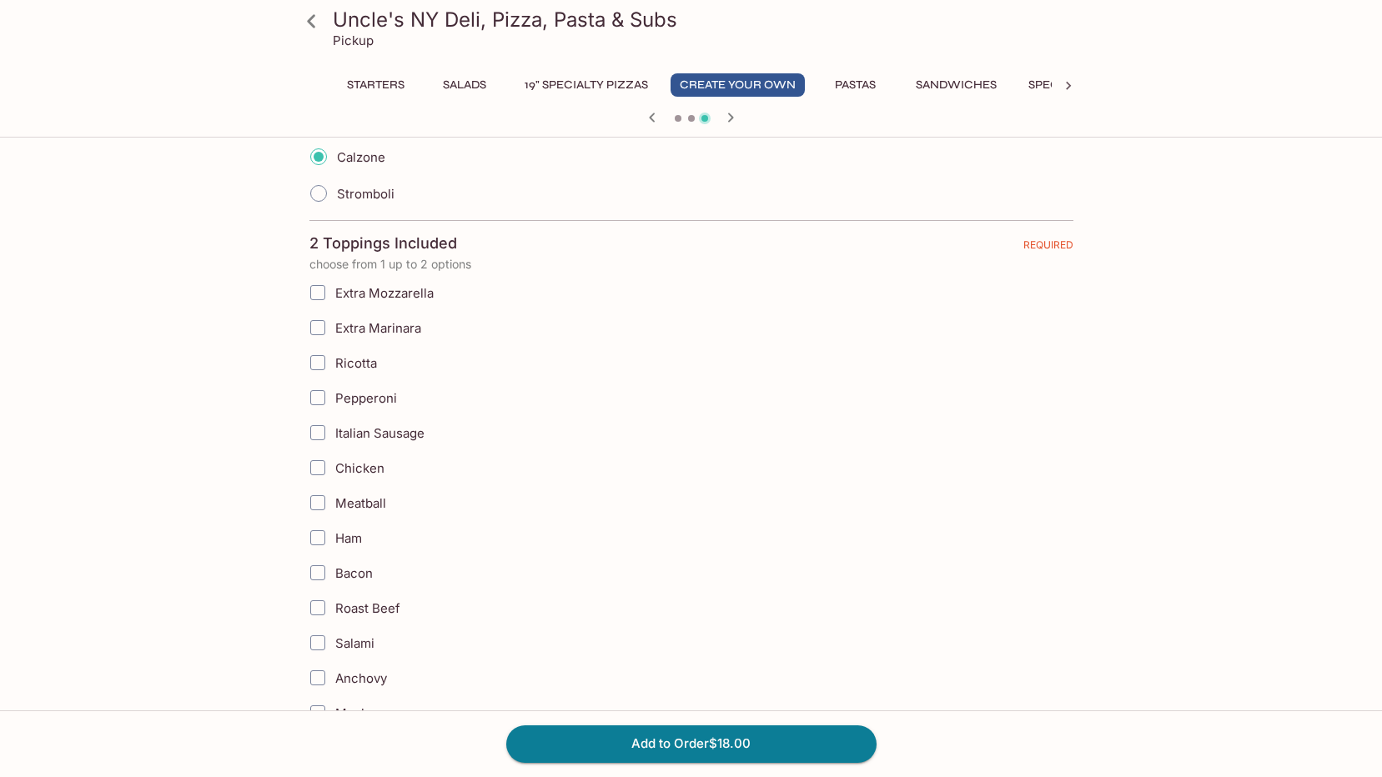
checkbox input "true"
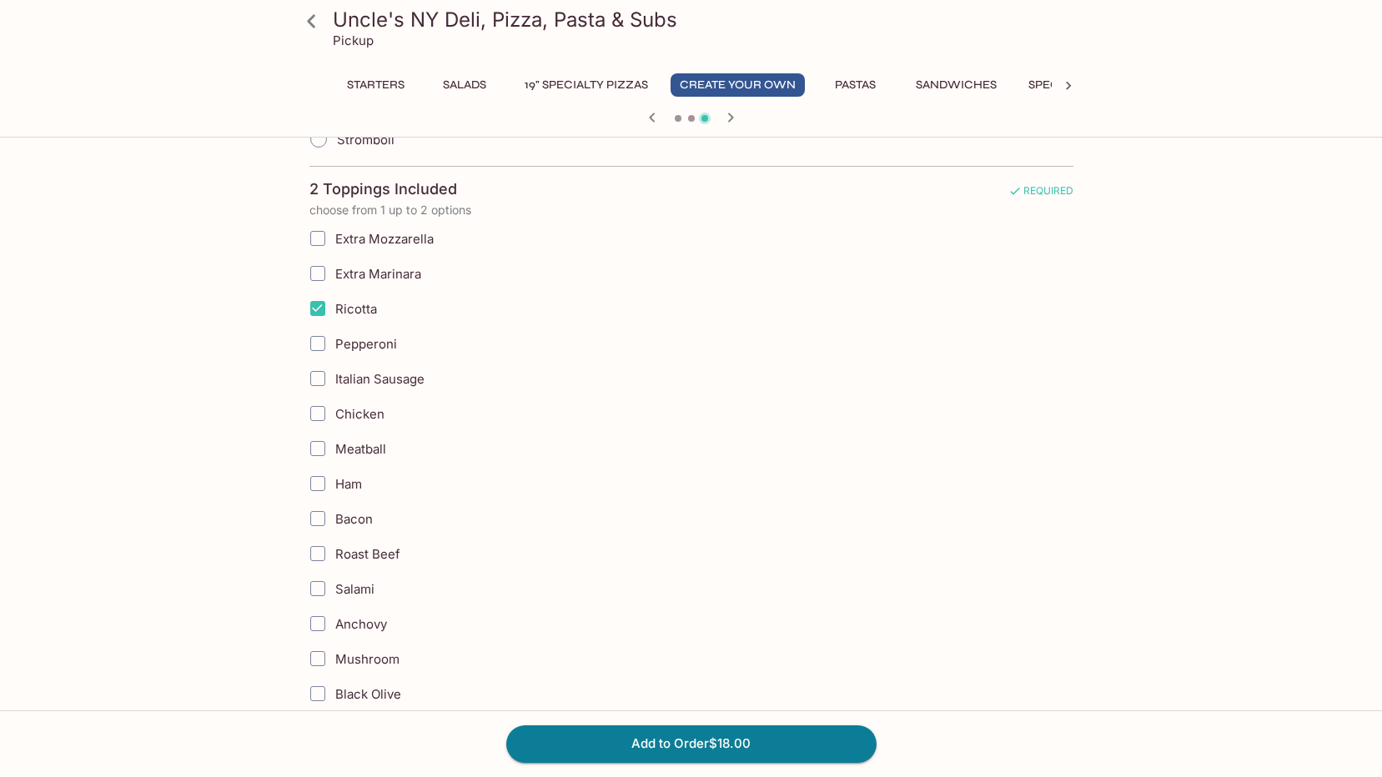
scroll to position [500, 0]
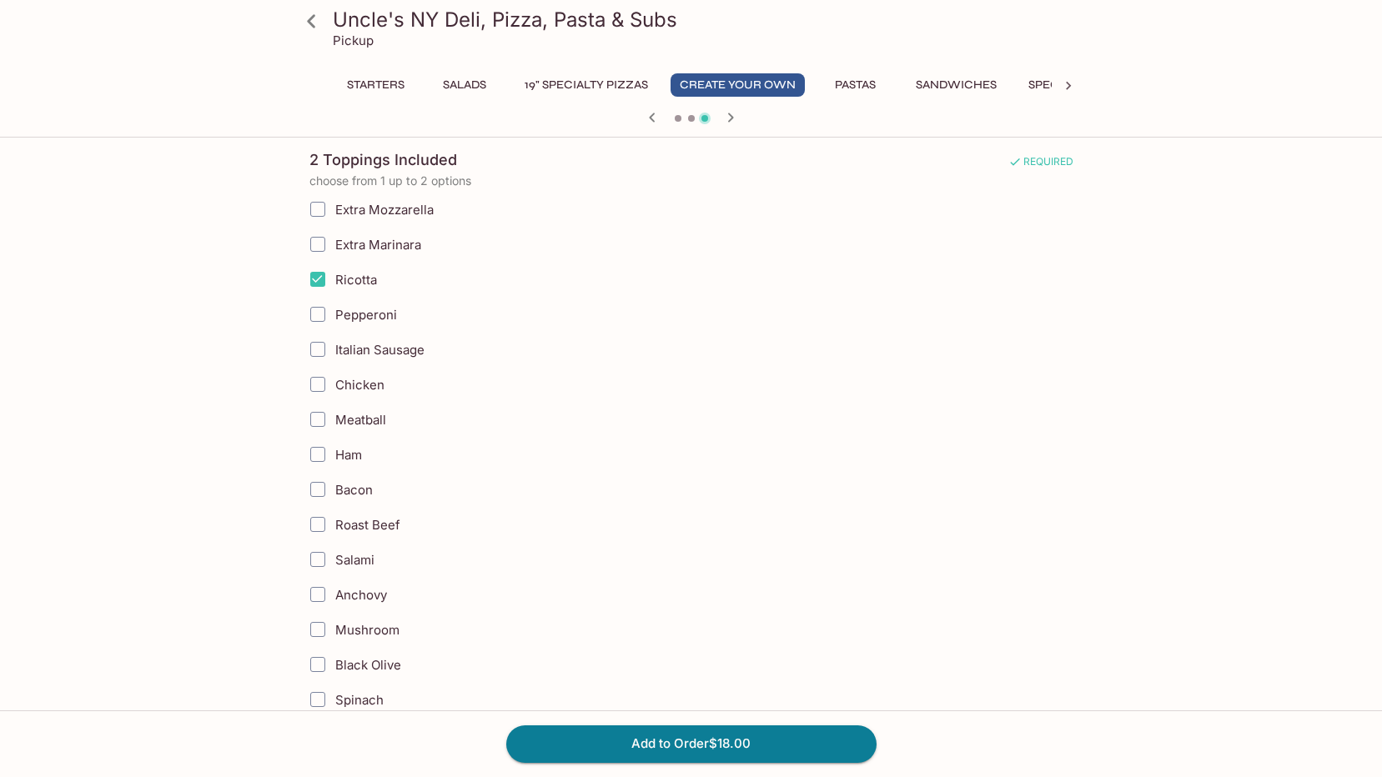
click at [350, 321] on span "Pepperoni" at bounding box center [366, 315] width 62 height 16
click at [334, 321] on input "Pepperoni" at bounding box center [317, 314] width 33 height 33
checkbox input "true"
click at [360, 495] on span "Bacon" at bounding box center [354, 490] width 38 height 16
click at [334, 495] on input "Bacon" at bounding box center [317, 489] width 33 height 33
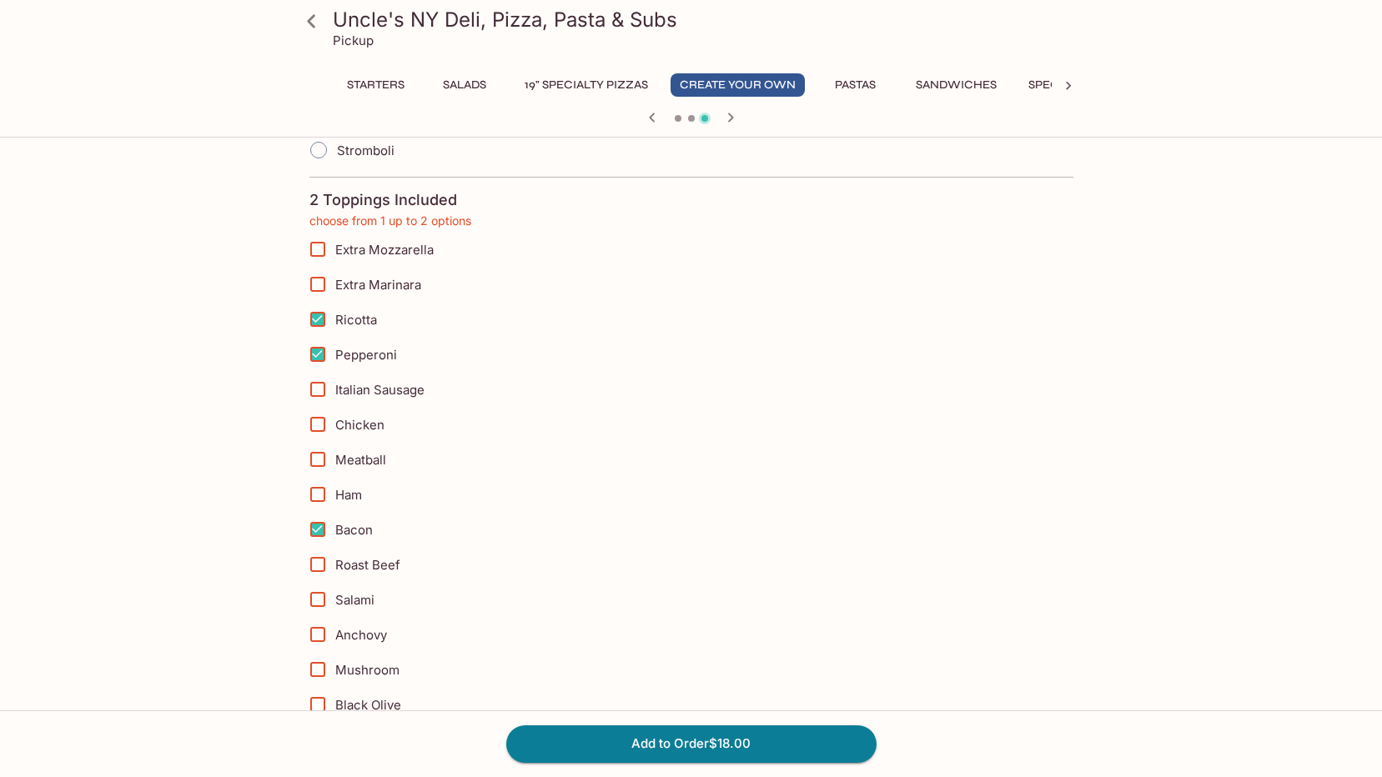
scroll to position [417, 0]
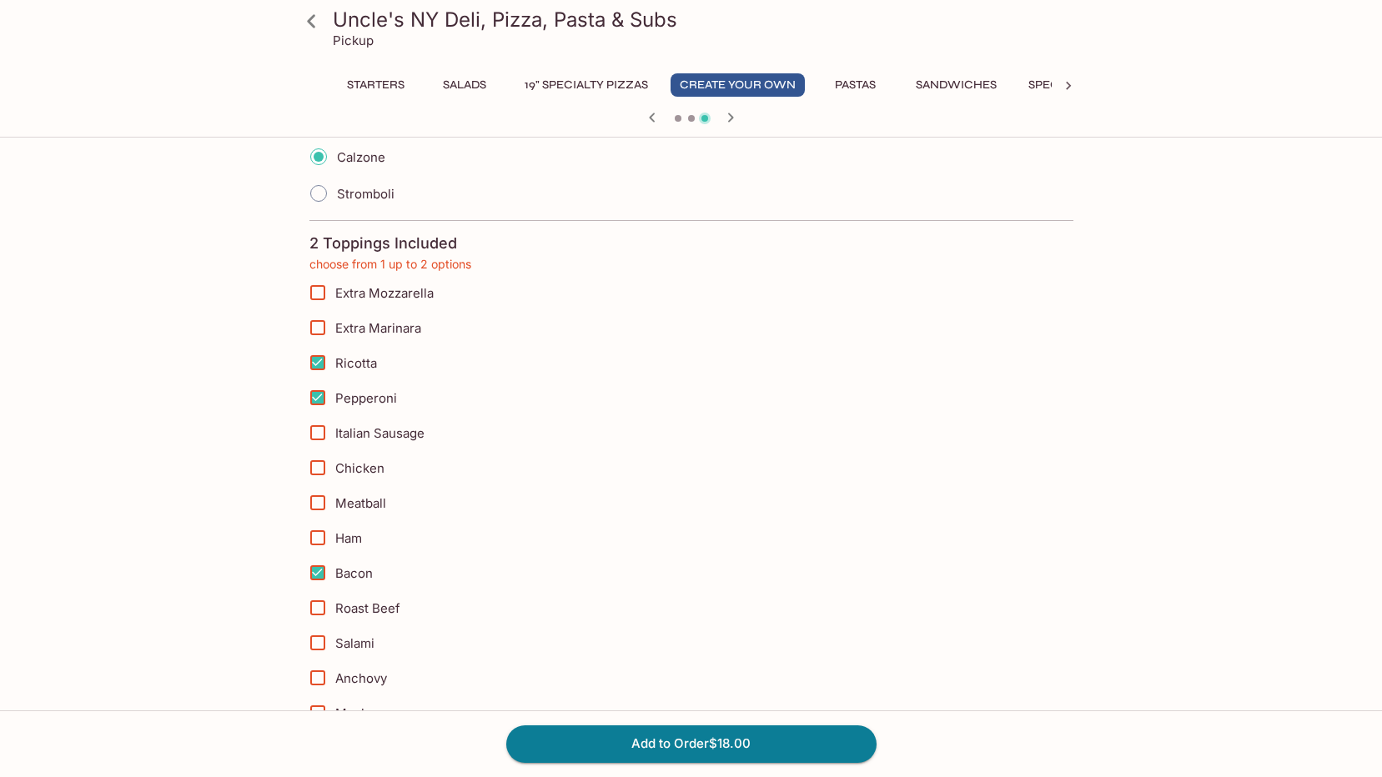
click at [345, 567] on span "Bacon" at bounding box center [354, 574] width 38 height 16
click at [334, 567] on input "Bacon" at bounding box center [317, 572] width 33 height 33
checkbox input "false"
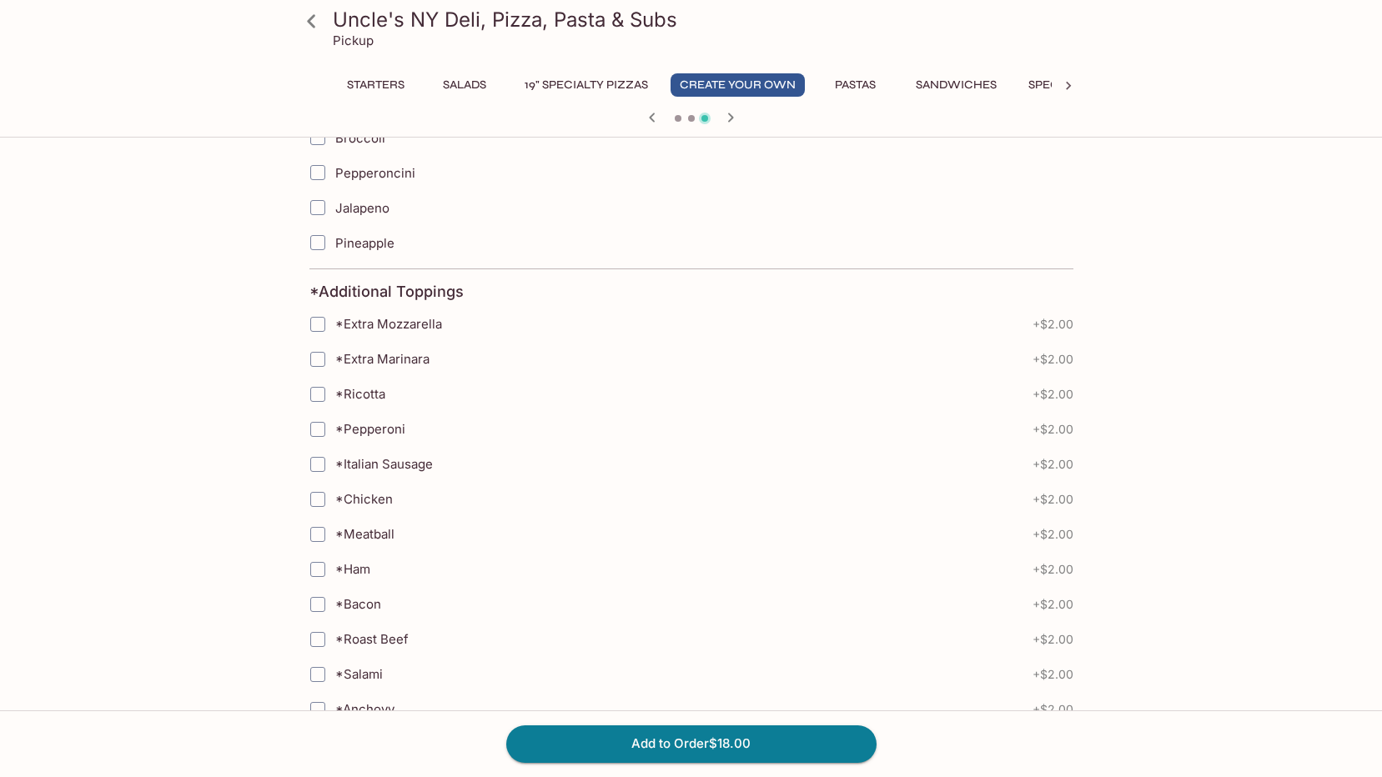
scroll to position [1251, 0]
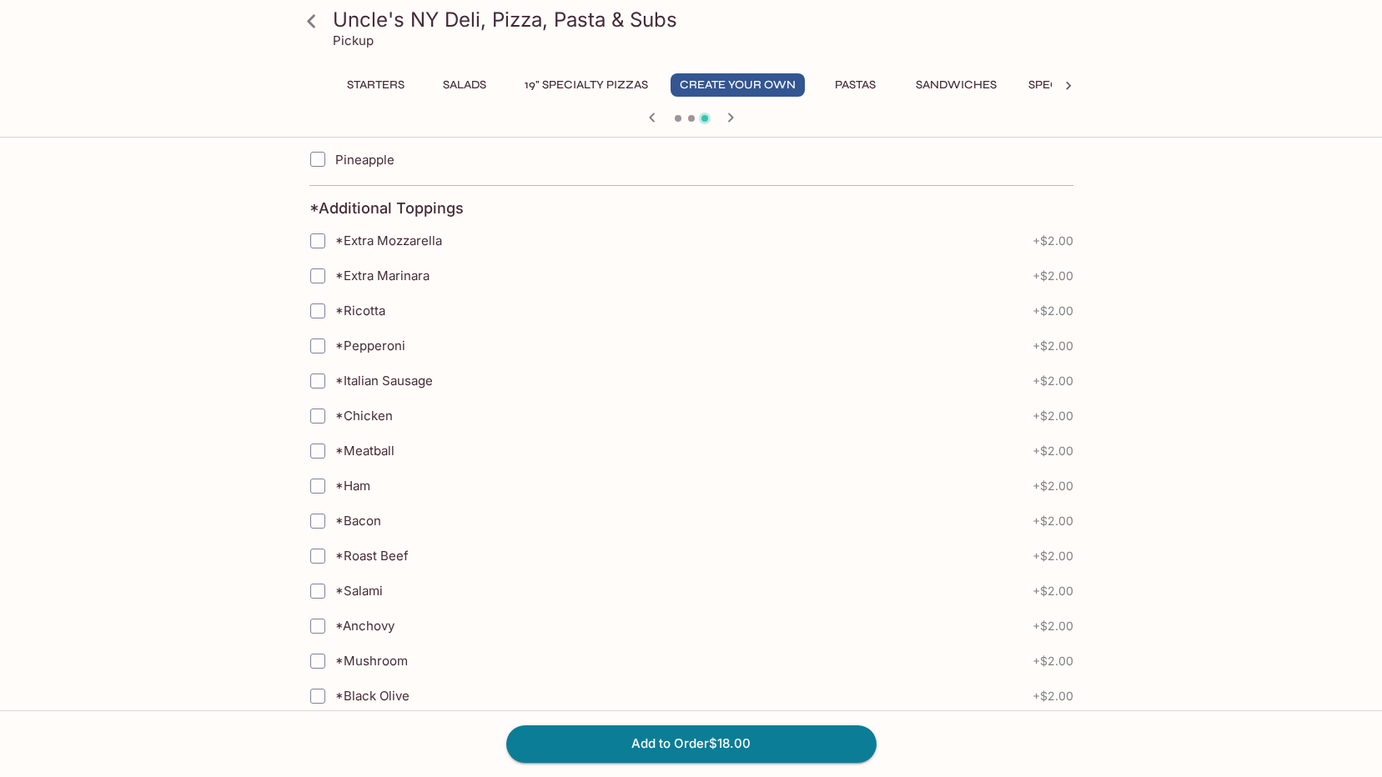
click at [348, 519] on span "*Bacon" at bounding box center [358, 521] width 46 height 16
click at [334, 519] on input "*Bacon" at bounding box center [317, 521] width 33 height 33
click at [349, 520] on span "*Bacon" at bounding box center [358, 521] width 46 height 16
click at [334, 520] on input "*Bacon" at bounding box center [317, 521] width 33 height 33
click at [349, 520] on span "*Bacon" at bounding box center [358, 521] width 46 height 16
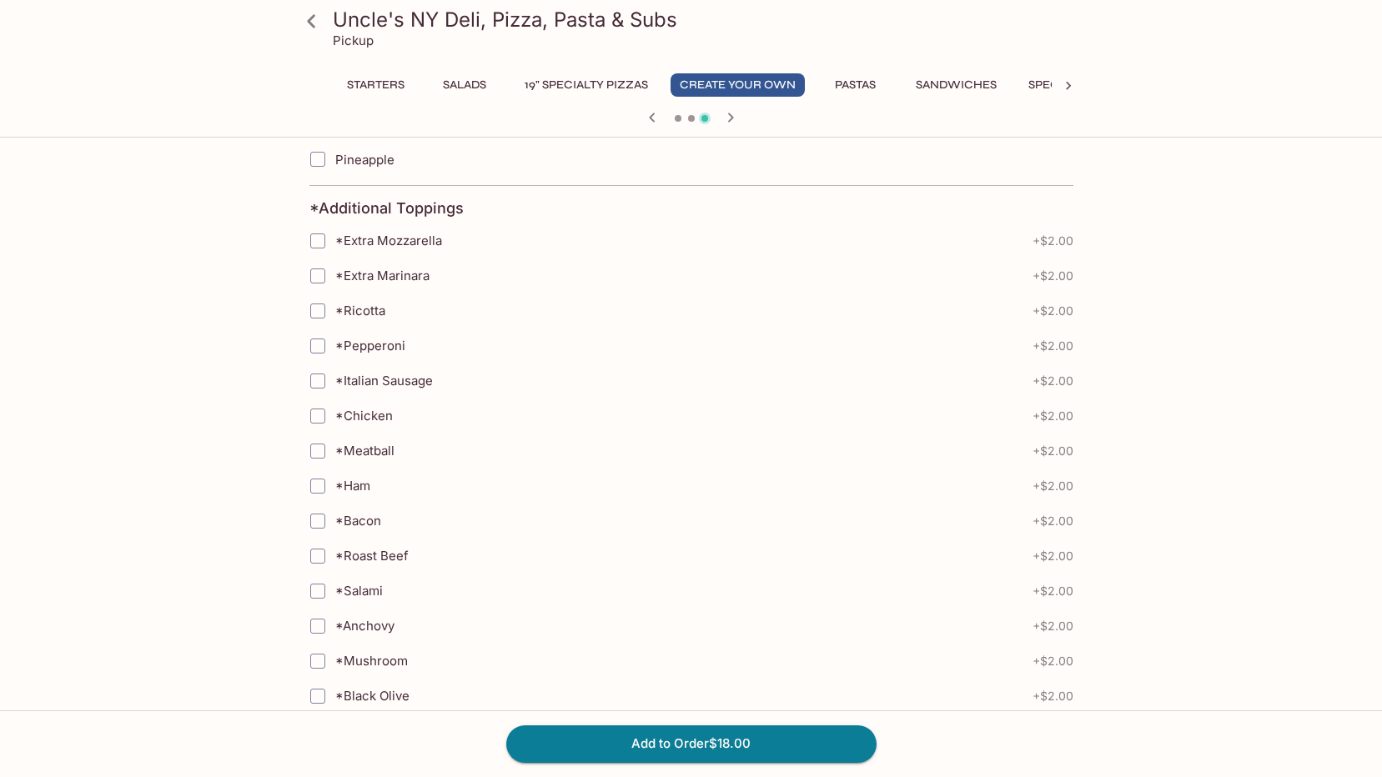
click at [334, 520] on input "*Bacon" at bounding box center [317, 521] width 33 height 33
checkbox input "true"
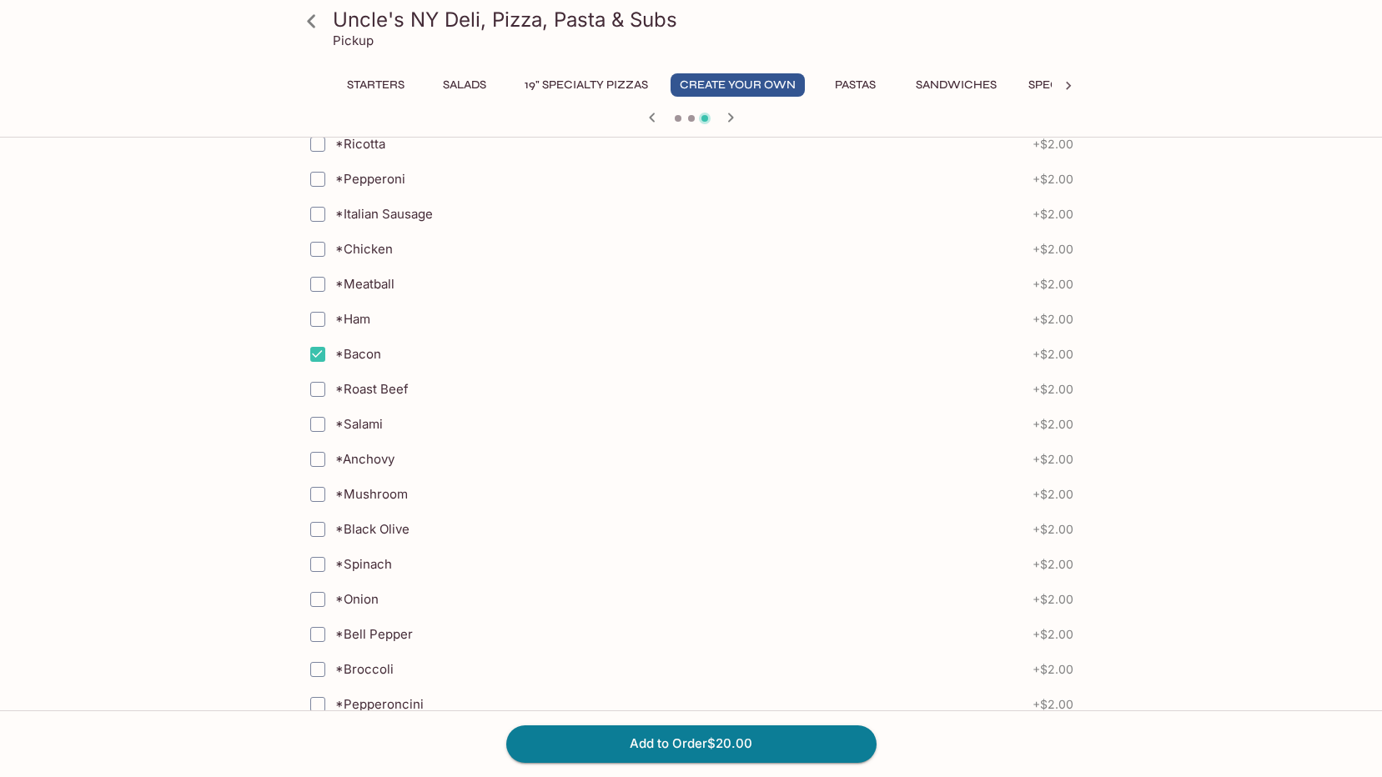
scroll to position [1585, 0]
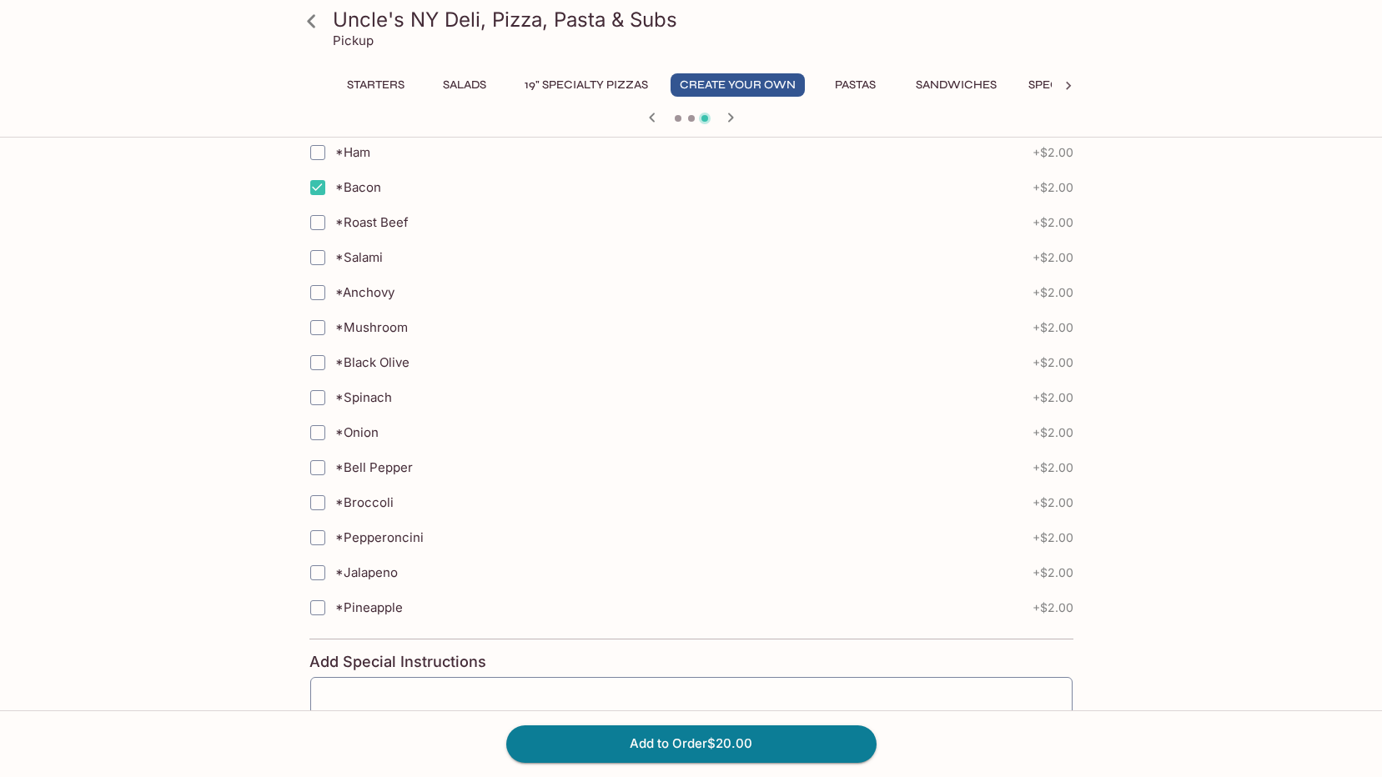
click at [357, 400] on span "*Spinach" at bounding box center [363, 398] width 57 height 16
click at [334, 400] on input "*Spinach" at bounding box center [317, 397] width 33 height 33
checkbox input "true"
click at [355, 416] on label "*Onion" at bounding box center [586, 432] width 572 height 35
click at [334, 416] on input "*Onion" at bounding box center [317, 432] width 33 height 33
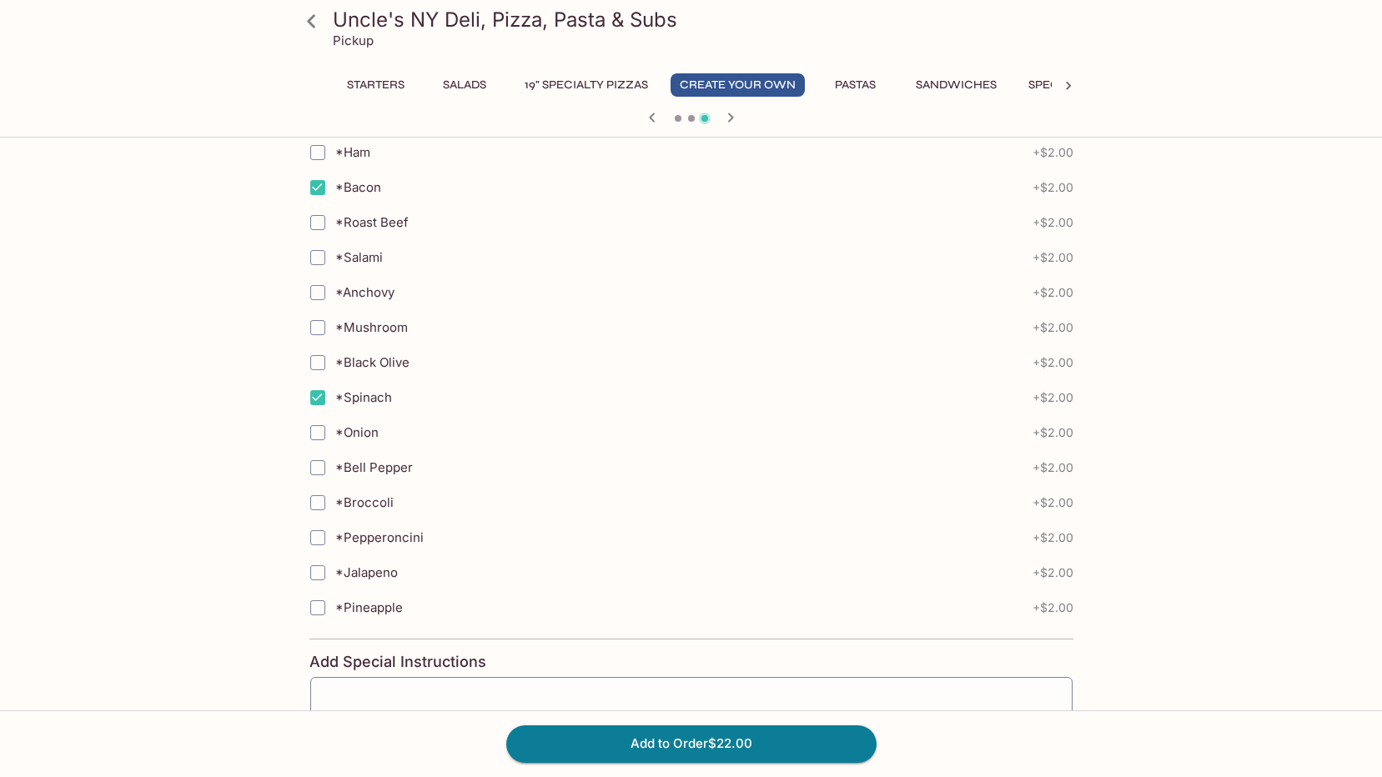
checkbox input "true"
click at [375, 579] on span "*Jalapeno" at bounding box center [366, 573] width 63 height 16
click at [334, 579] on input "*Jalapeno" at bounding box center [317, 572] width 33 height 33
checkbox input "true"
click at [375, 619] on label "*Pineapple" at bounding box center [586, 608] width 572 height 35
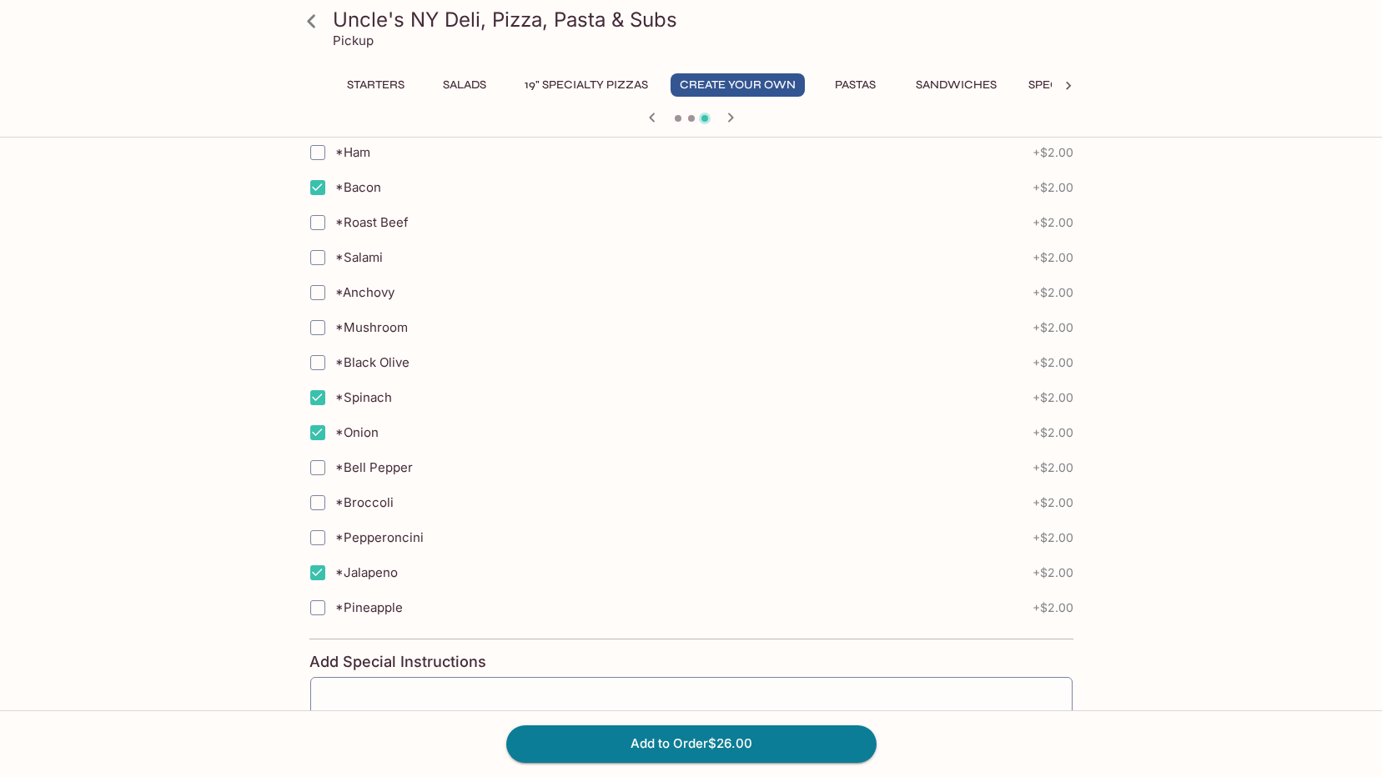
click at [334, 619] on input "*Pineapple" at bounding box center [317, 607] width 33 height 33
click at [372, 614] on span "*Pineapple" at bounding box center [369, 608] width 68 height 16
click at [334, 614] on input "*Pineapple" at bounding box center [317, 607] width 33 height 33
checkbox input "false"
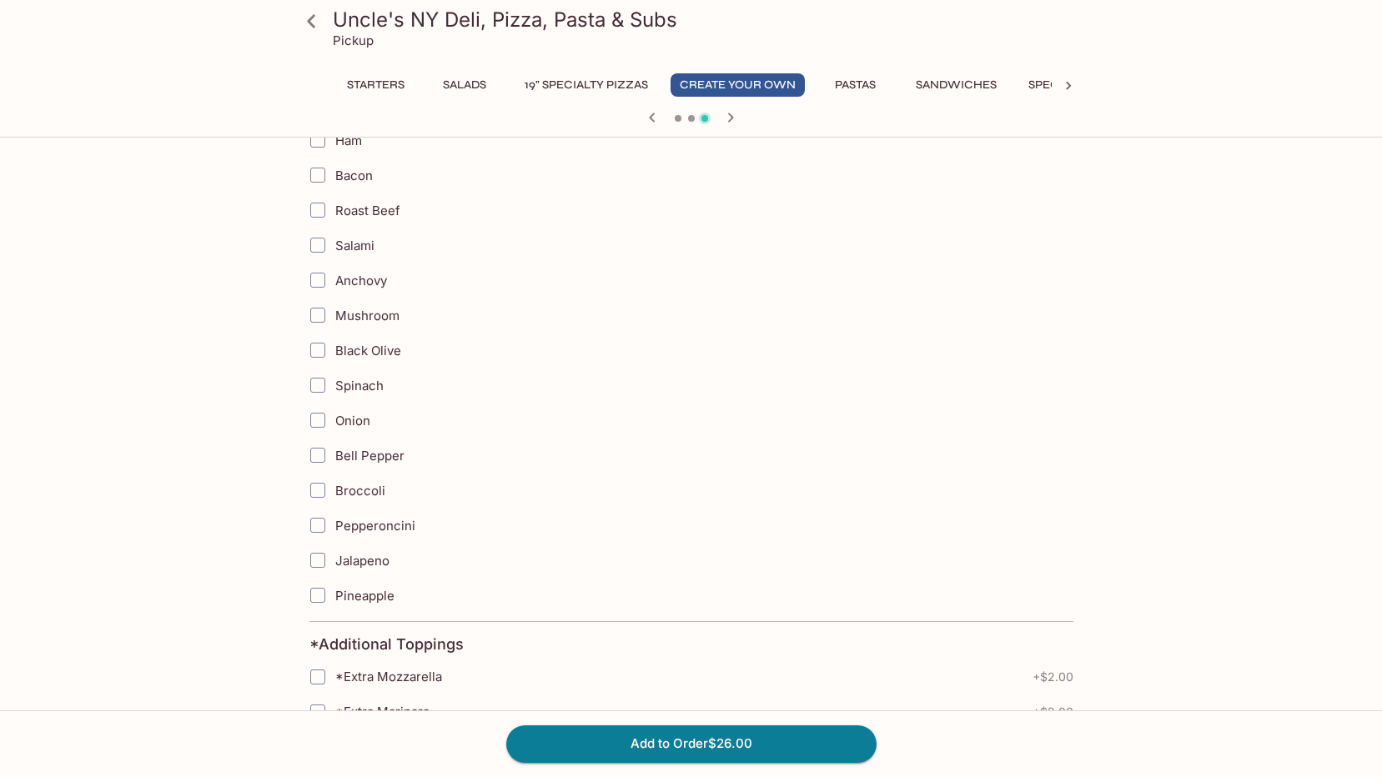
scroll to position [0, 0]
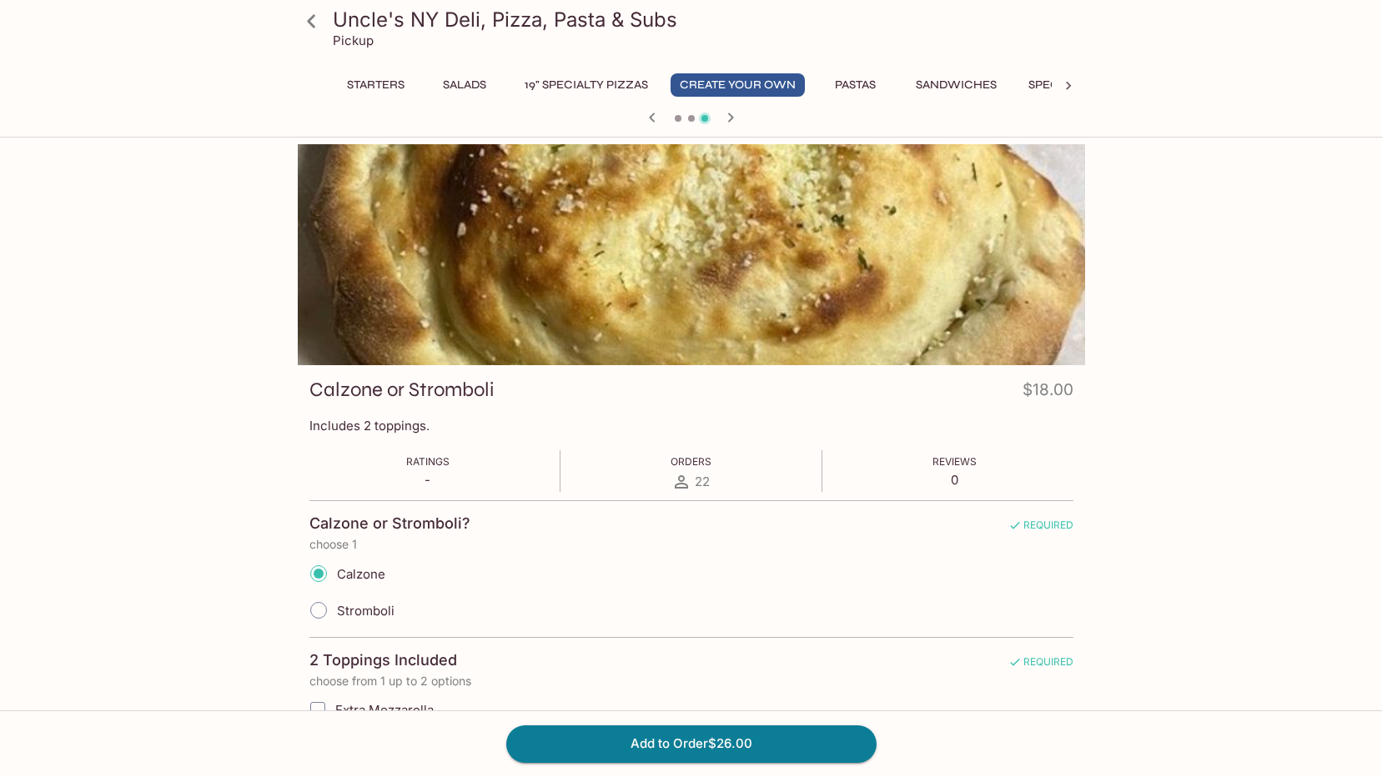
click at [316, 18] on icon at bounding box center [311, 21] width 29 height 29
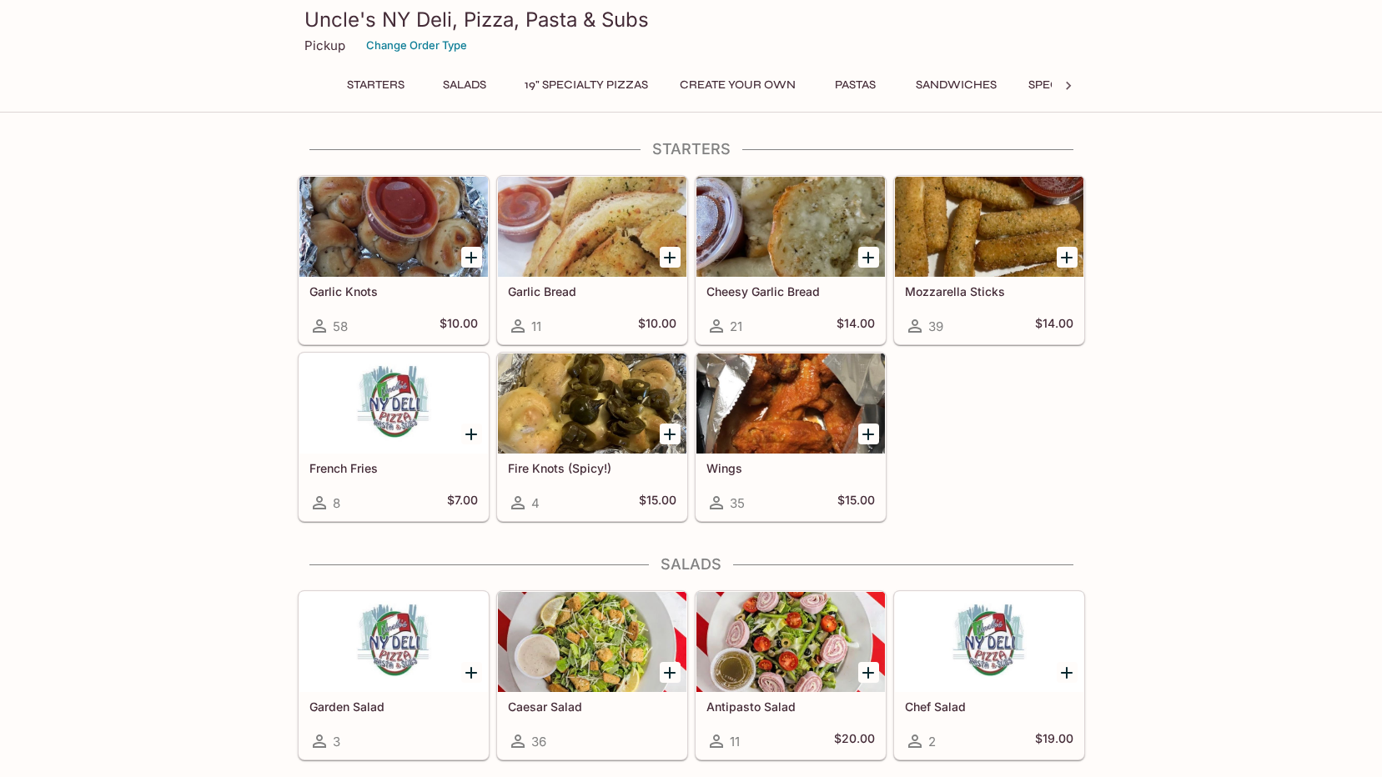
click at [784, 395] on div at bounding box center [791, 404] width 189 height 100
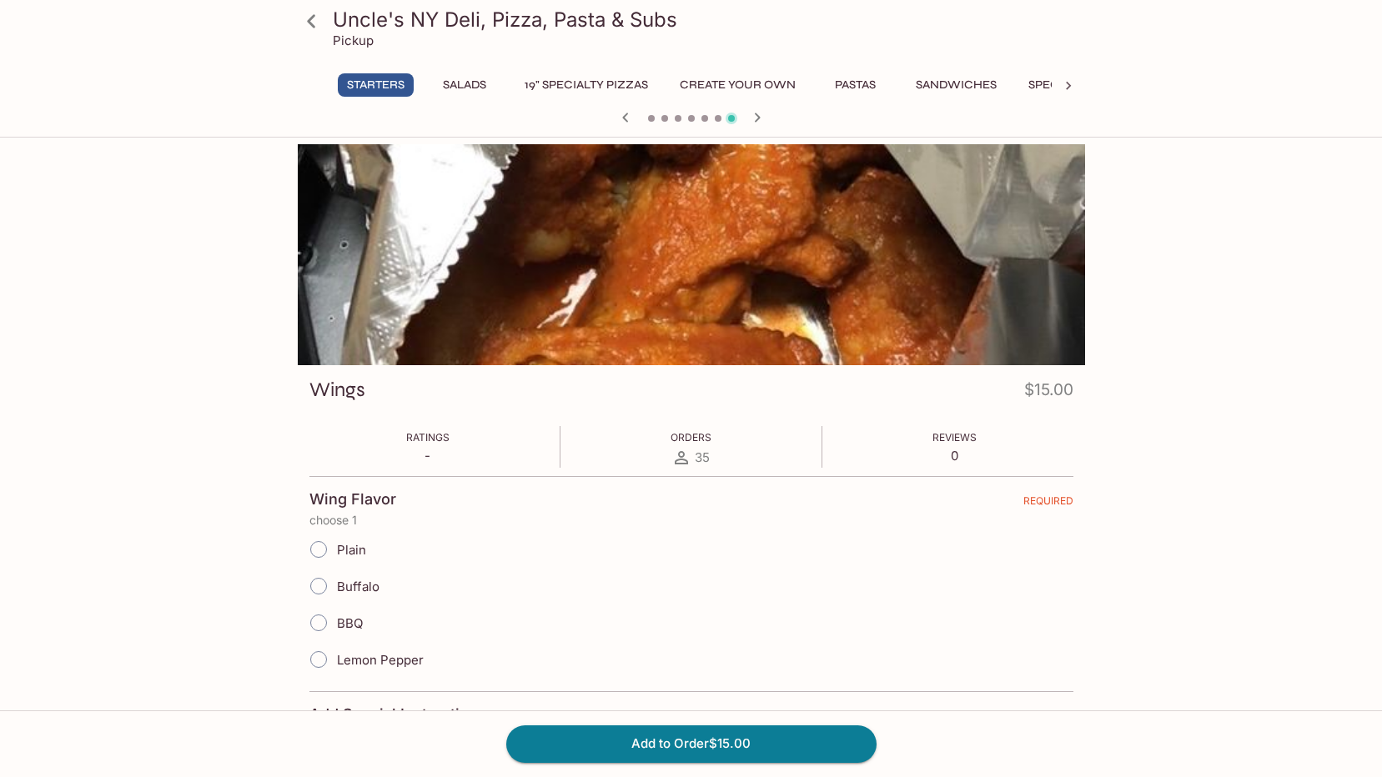
click at [303, 19] on icon at bounding box center [311, 21] width 29 height 29
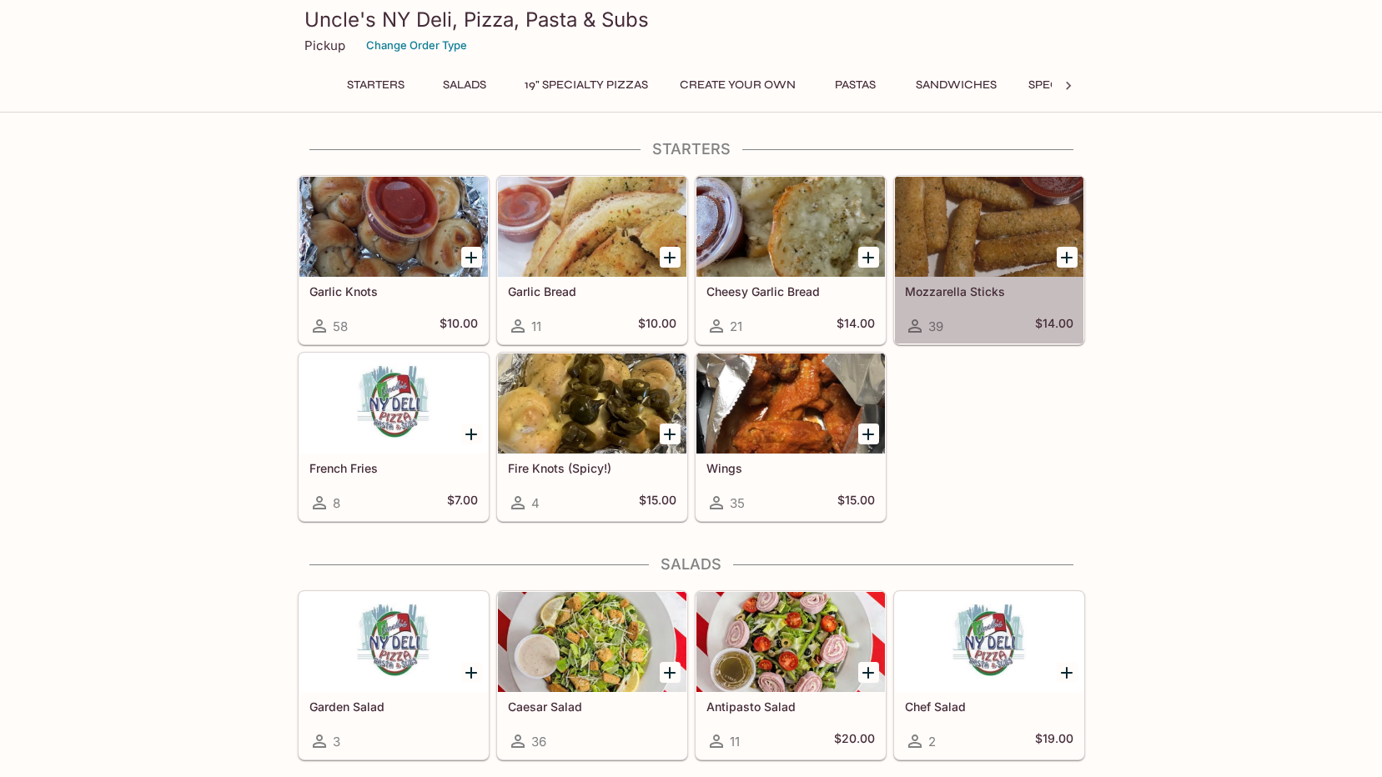
click at [983, 217] on div at bounding box center [989, 227] width 189 height 100
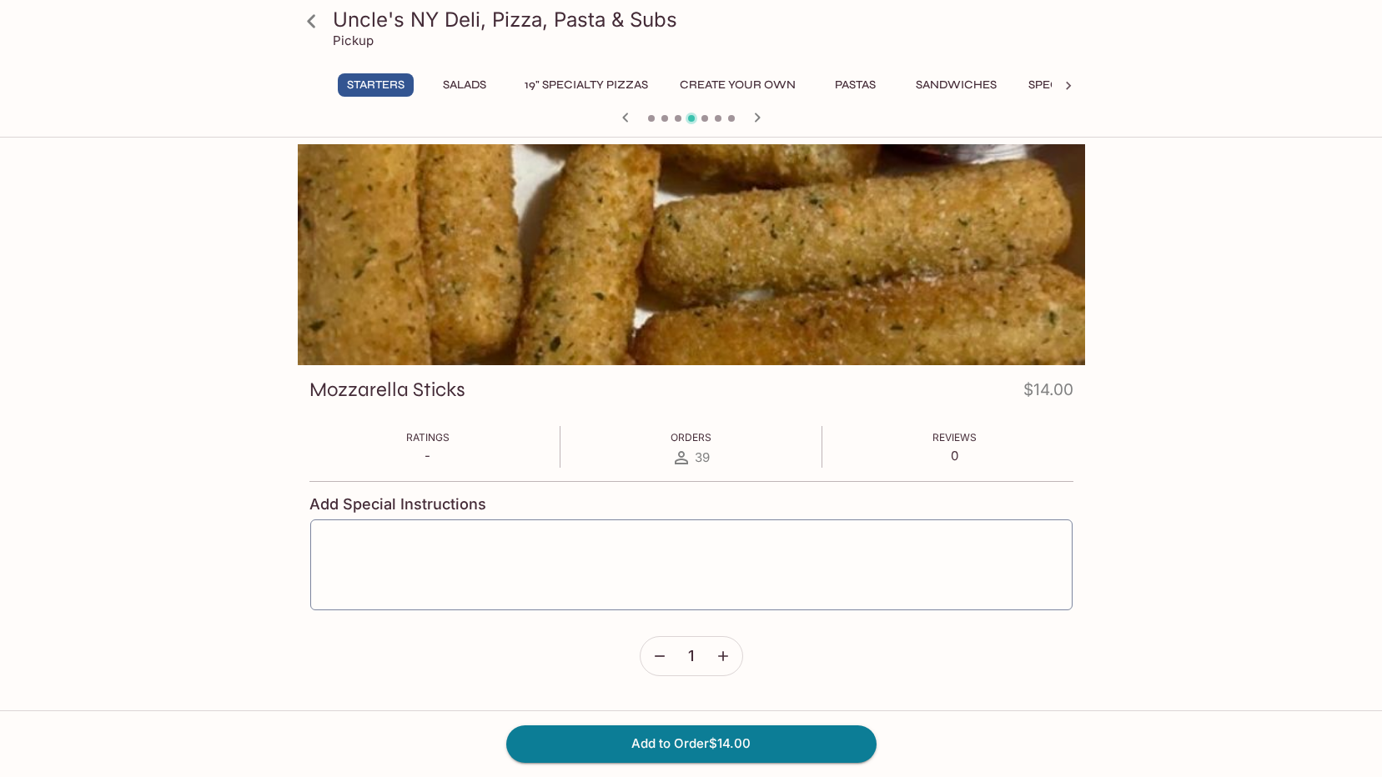
click at [319, 24] on icon at bounding box center [311, 21] width 29 height 29
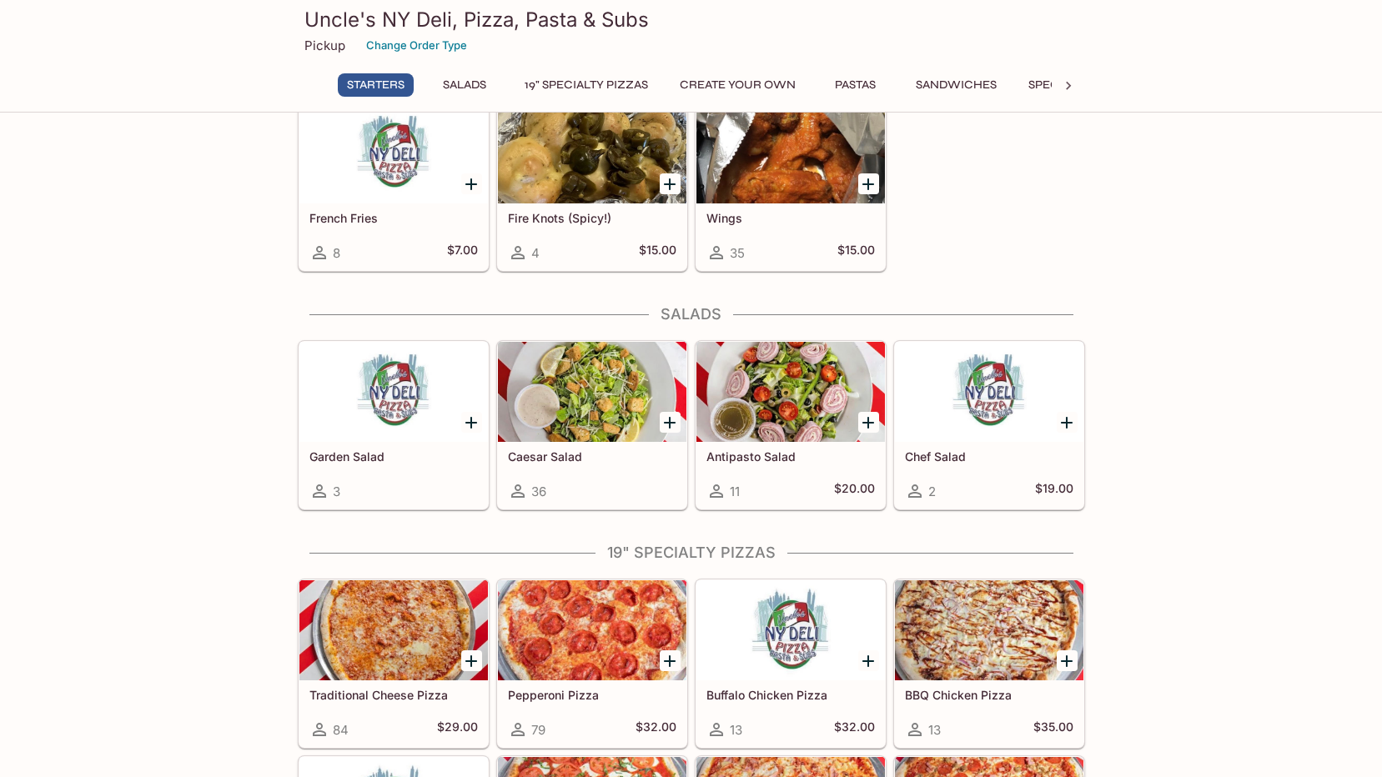
scroll to position [584, 0]
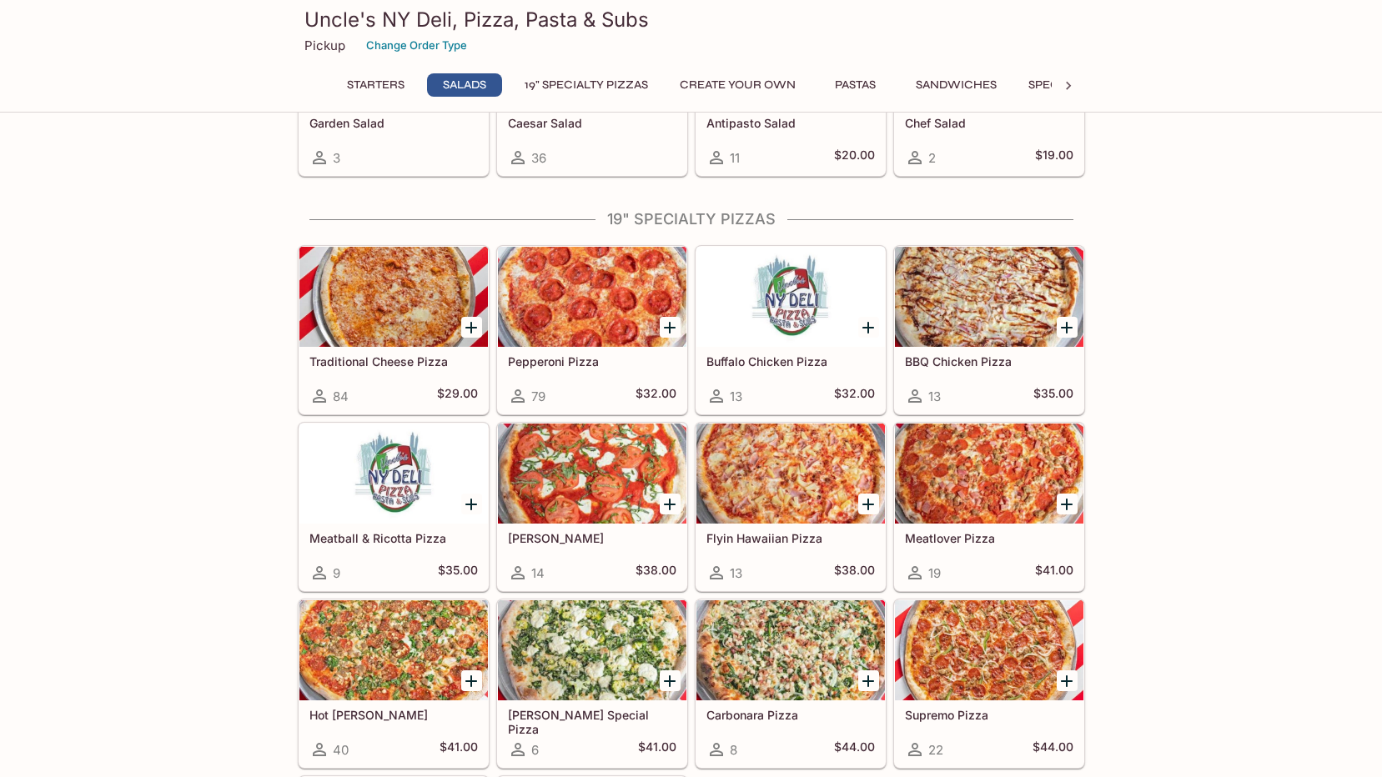
click at [991, 366] on h5 "BBQ Chicken Pizza" at bounding box center [989, 362] width 168 height 14
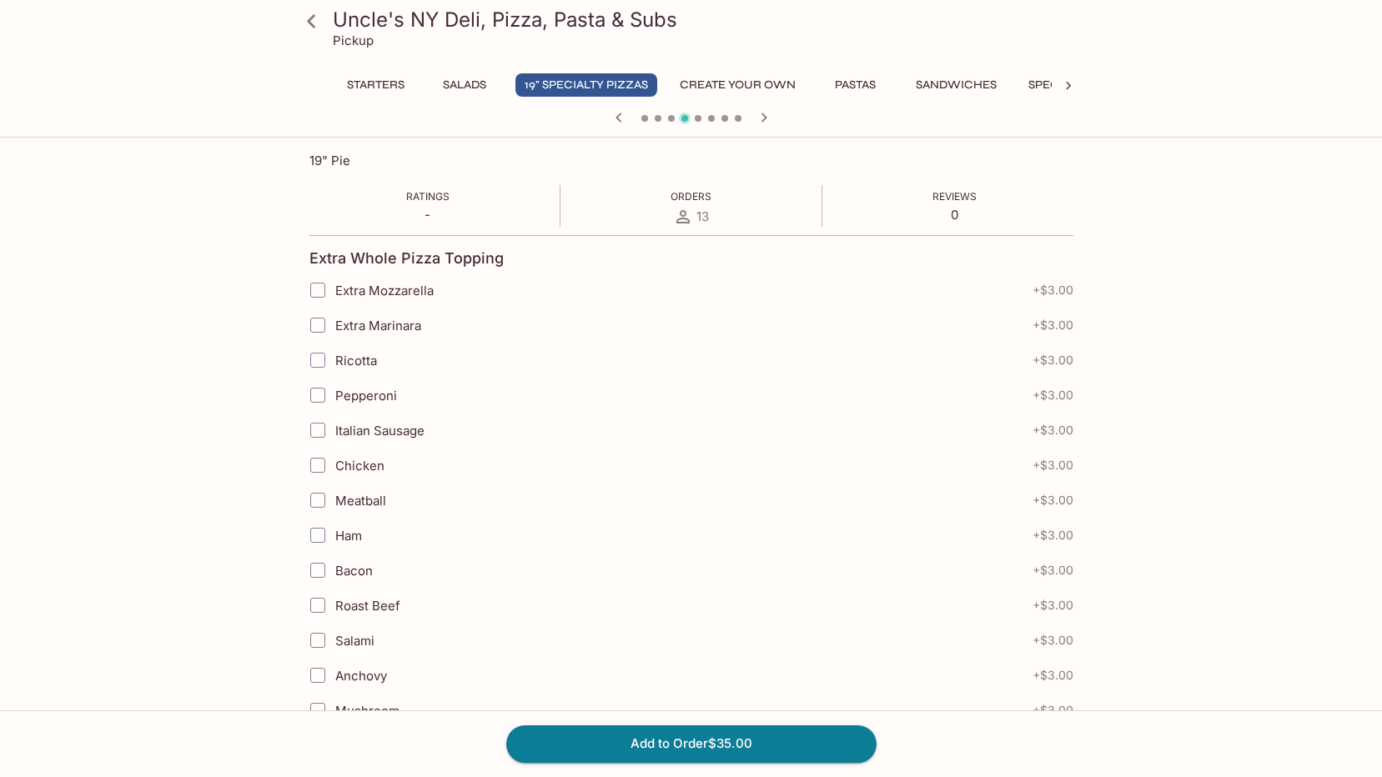
scroll to position [584, 0]
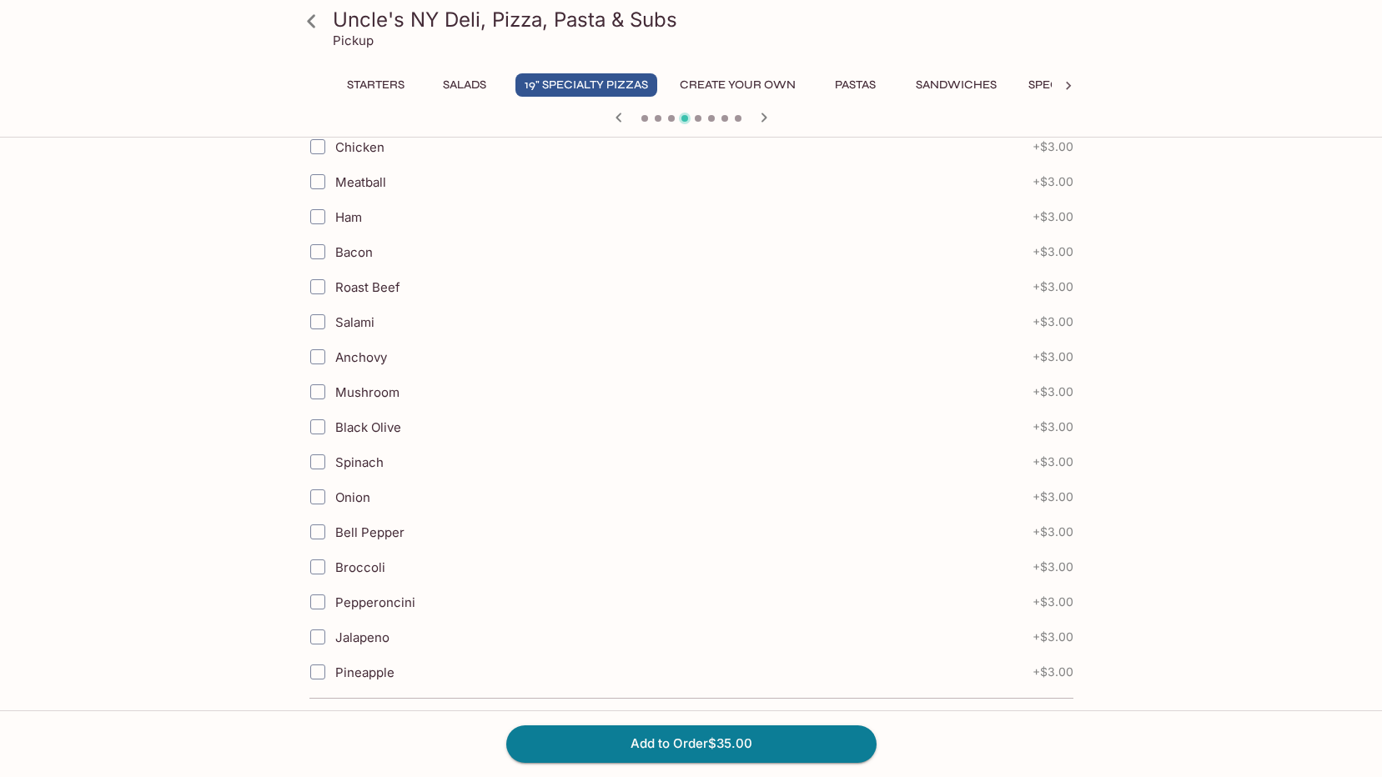
click at [316, 23] on icon at bounding box center [311, 21] width 29 height 29
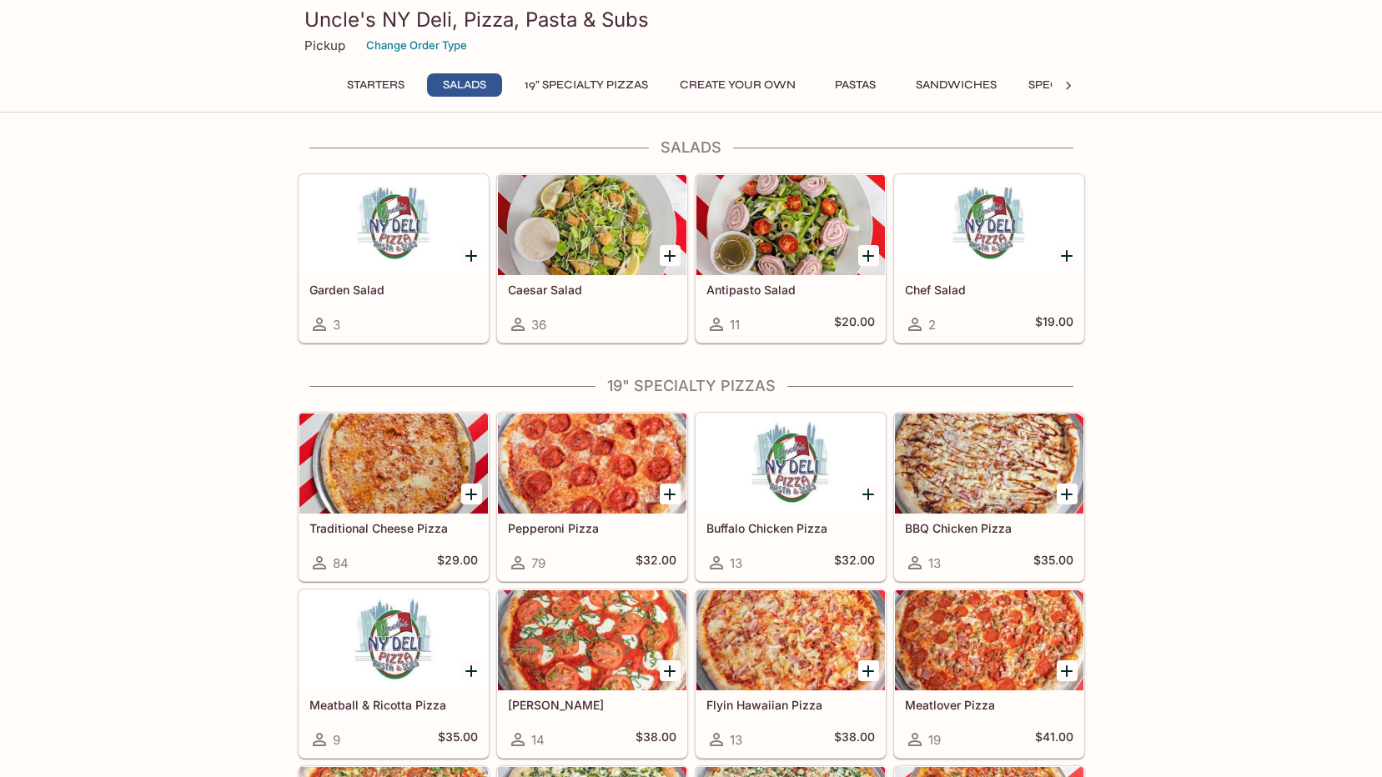
scroll to position [667, 0]
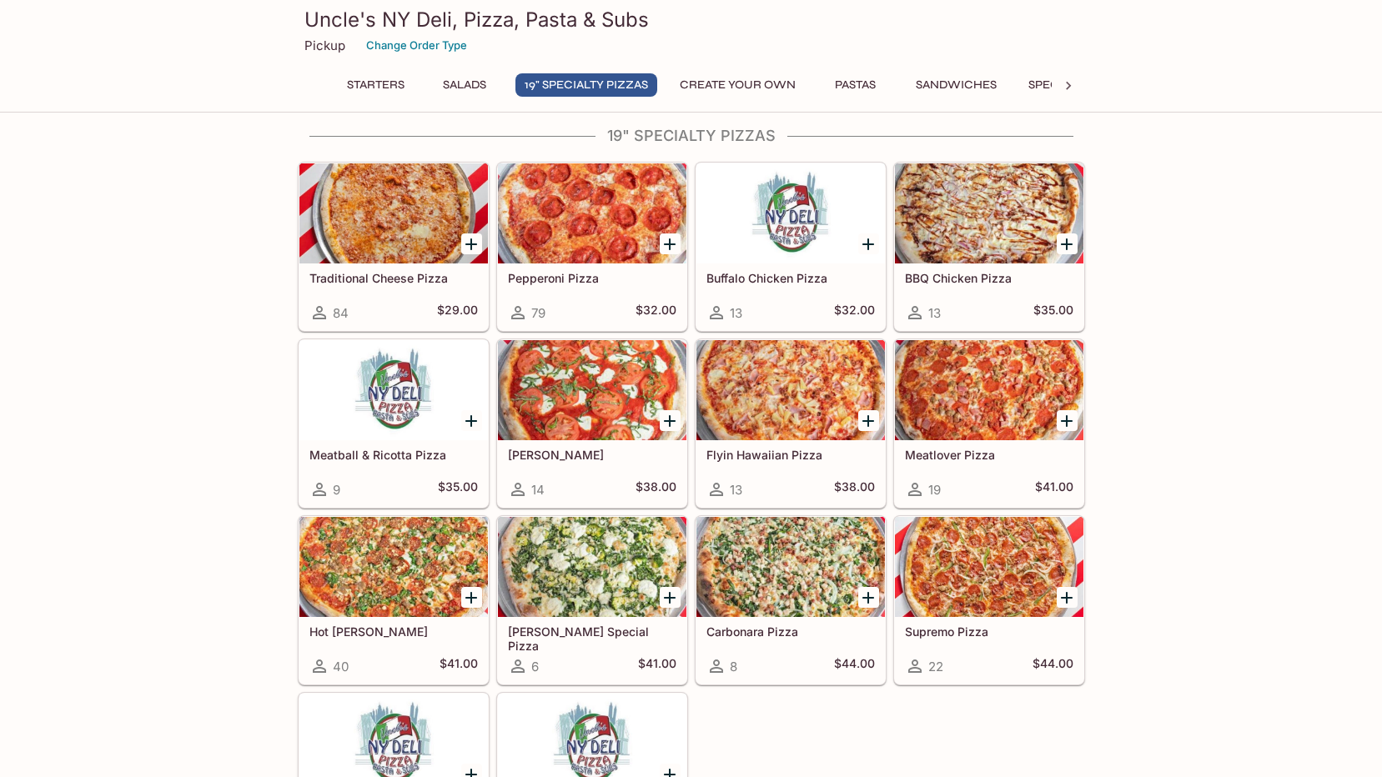
click at [335, 553] on div at bounding box center [393, 567] width 189 height 100
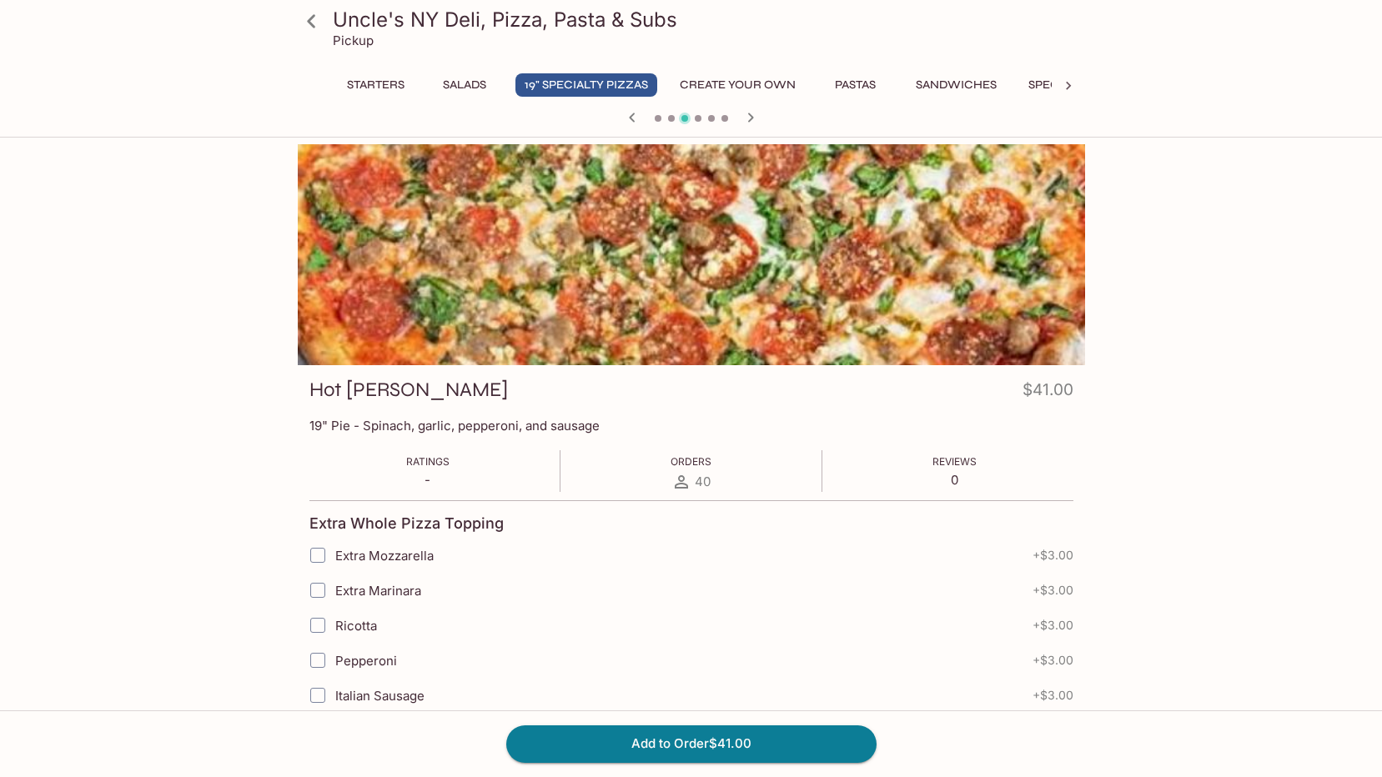
drag, startPoint x: 401, startPoint y: 425, endPoint x: 515, endPoint y: 434, distance: 113.8
click at [515, 434] on p "19" Pie - Spinach, garlic, pepperoni, and sausage" at bounding box center [691, 426] width 764 height 16
drag, startPoint x: 515, startPoint y: 434, endPoint x: 725, endPoint y: 450, distance: 210.9
click at [725, 450] on div "Ratings - Orders 40 Reviews 0" at bounding box center [691, 471] width 764 height 42
click at [312, 28] on icon at bounding box center [311, 21] width 29 height 29
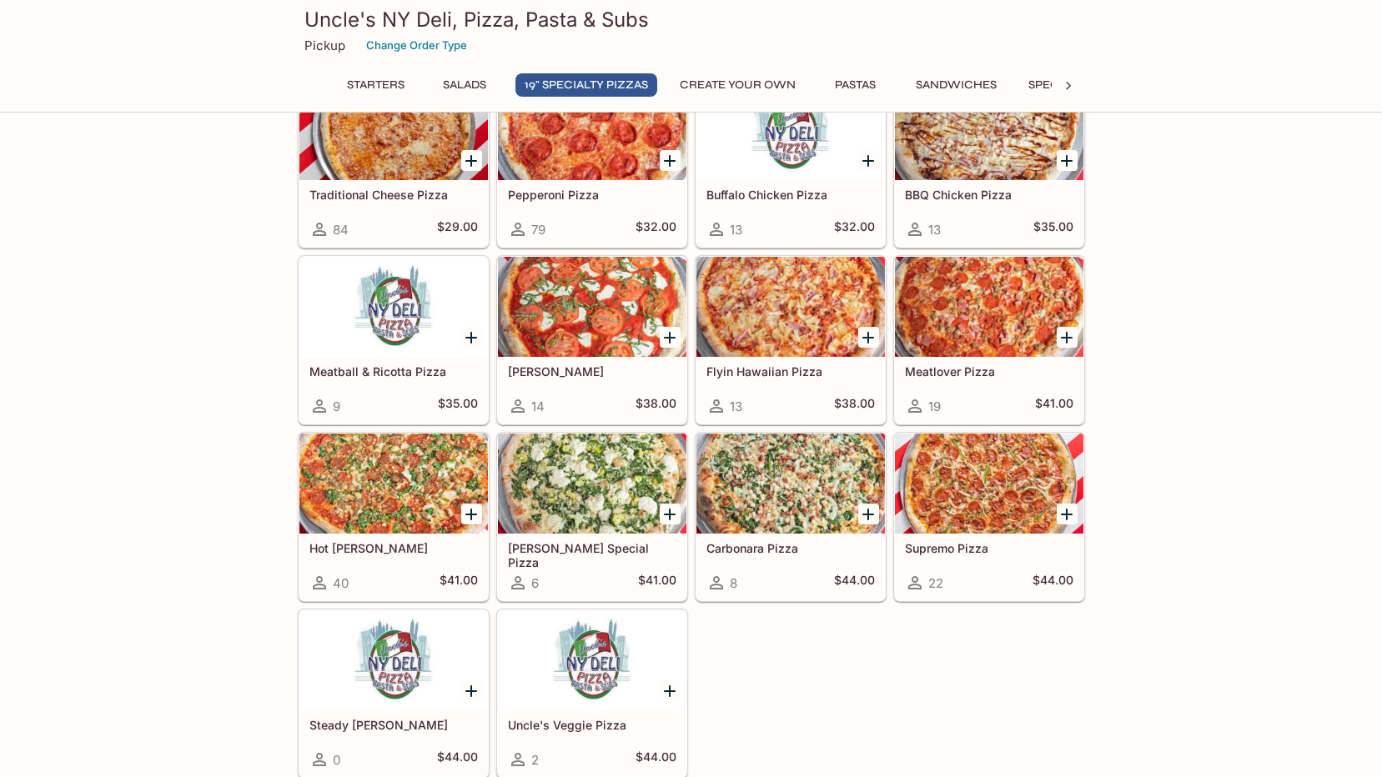
scroll to position [918, 0]
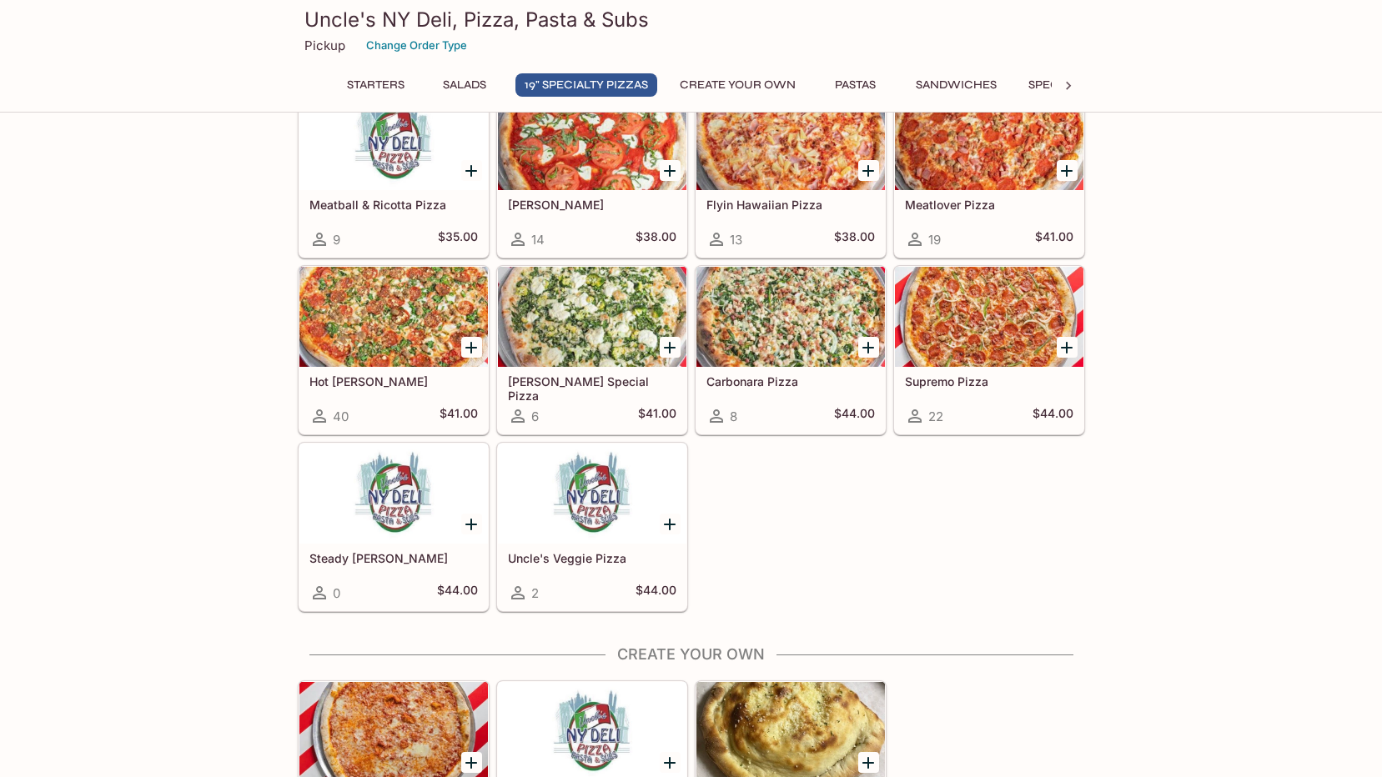
click at [924, 400] on div "Supremo Pizza 22 $44.00" at bounding box center [989, 400] width 189 height 67
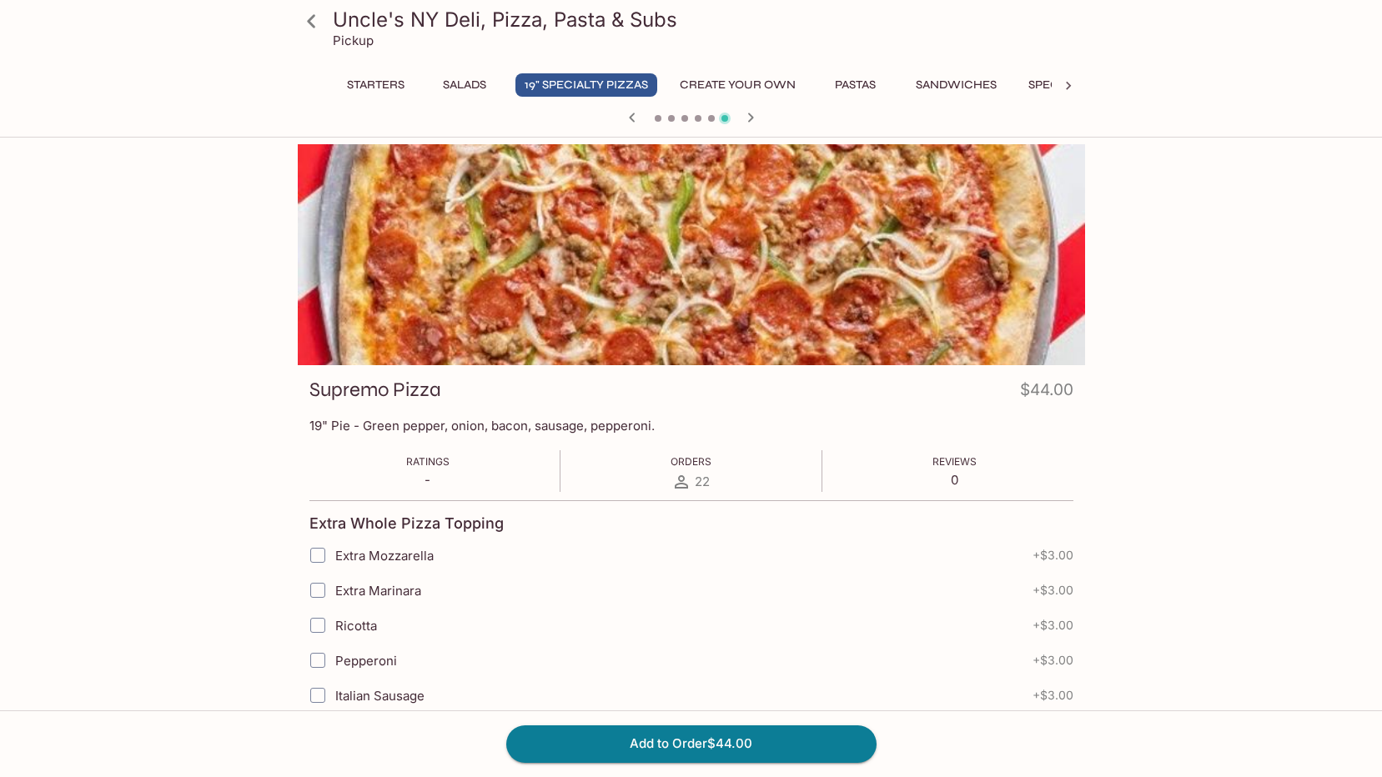
click at [297, 13] on icon at bounding box center [311, 21] width 29 height 29
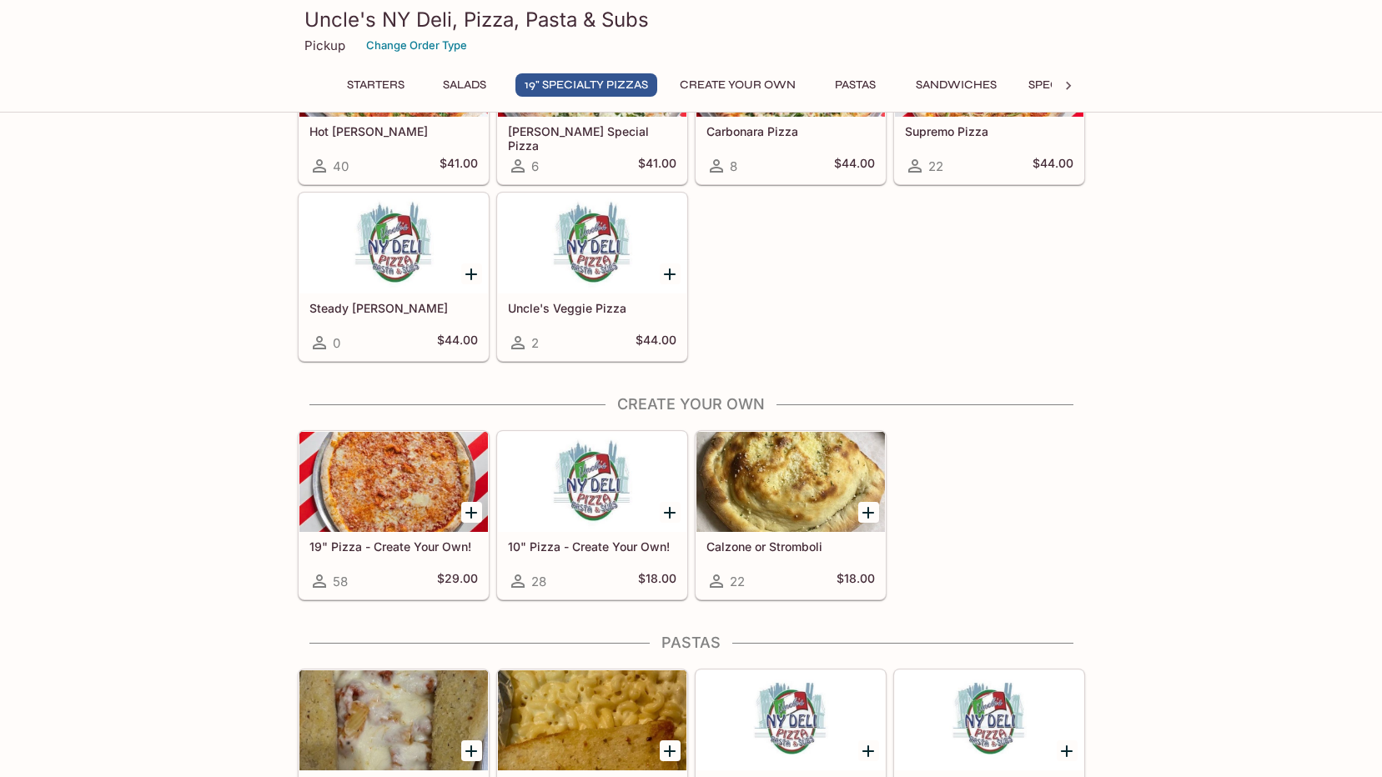
scroll to position [1501, 0]
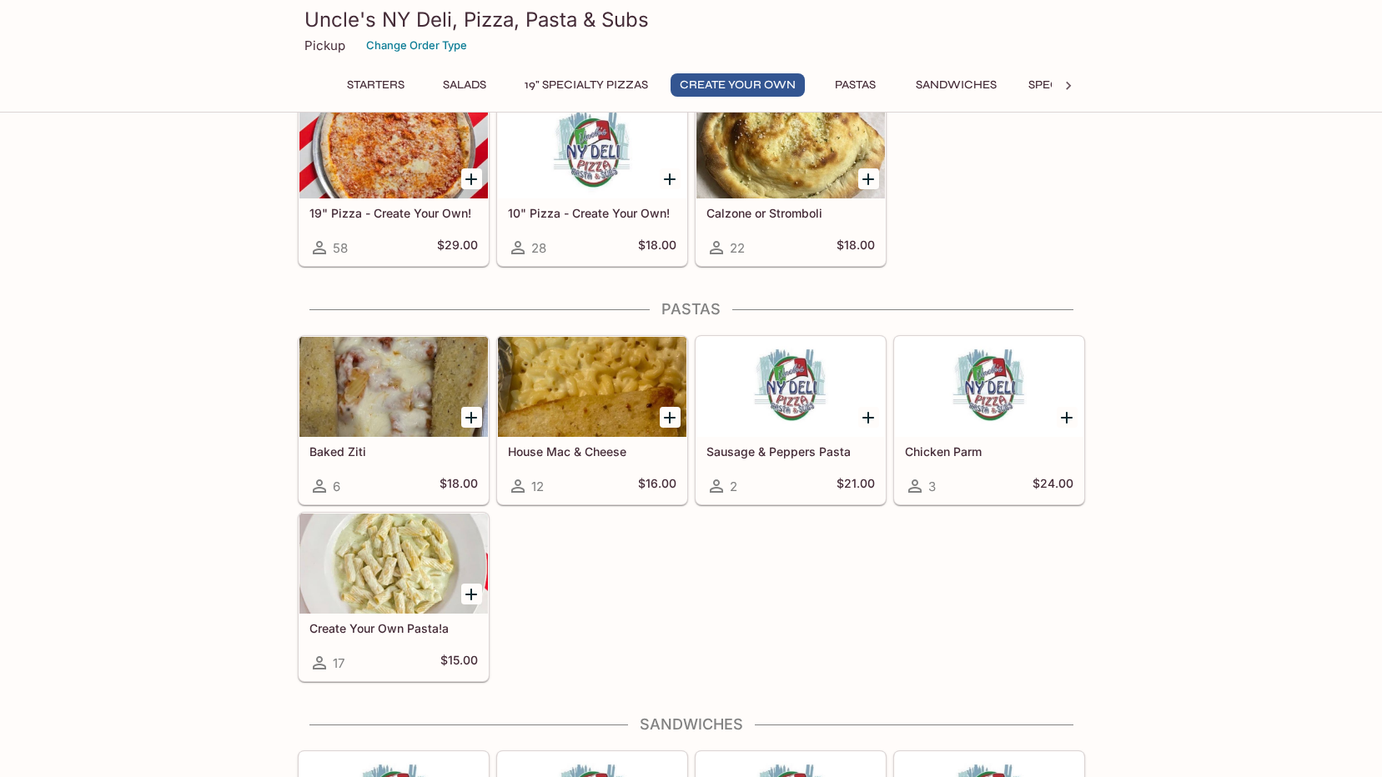
click at [582, 397] on div at bounding box center [592, 387] width 189 height 100
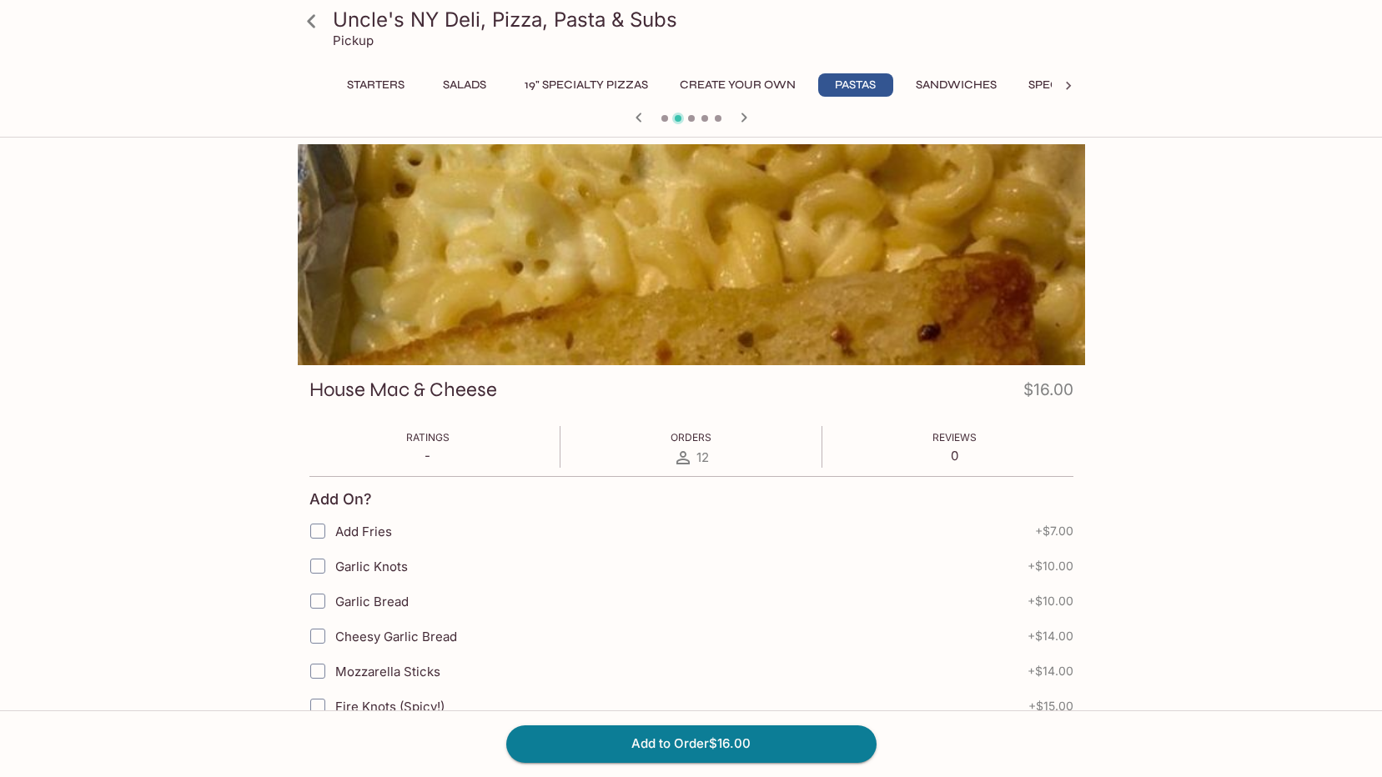
click at [303, 23] on icon at bounding box center [311, 21] width 29 height 29
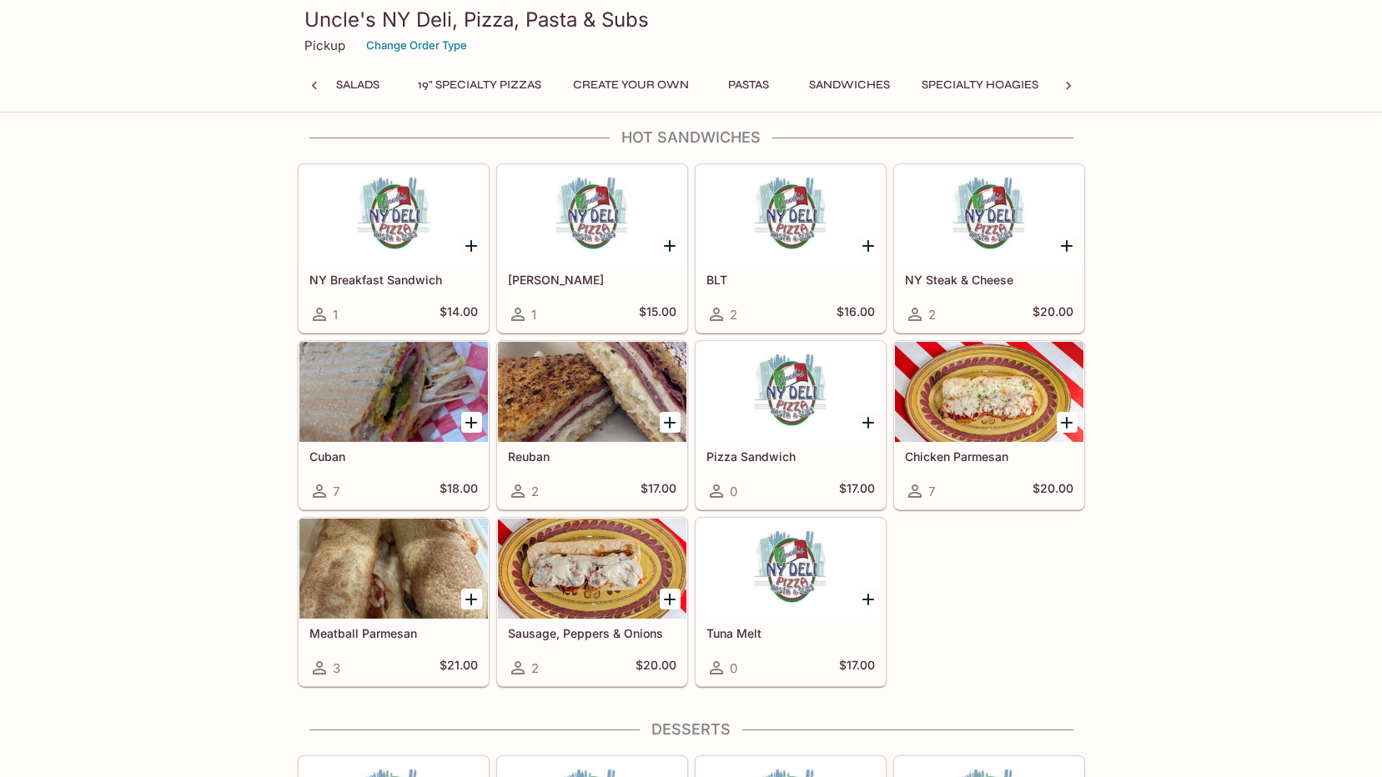
scroll to position [0, 247]
click at [440, 380] on div at bounding box center [393, 392] width 189 height 100
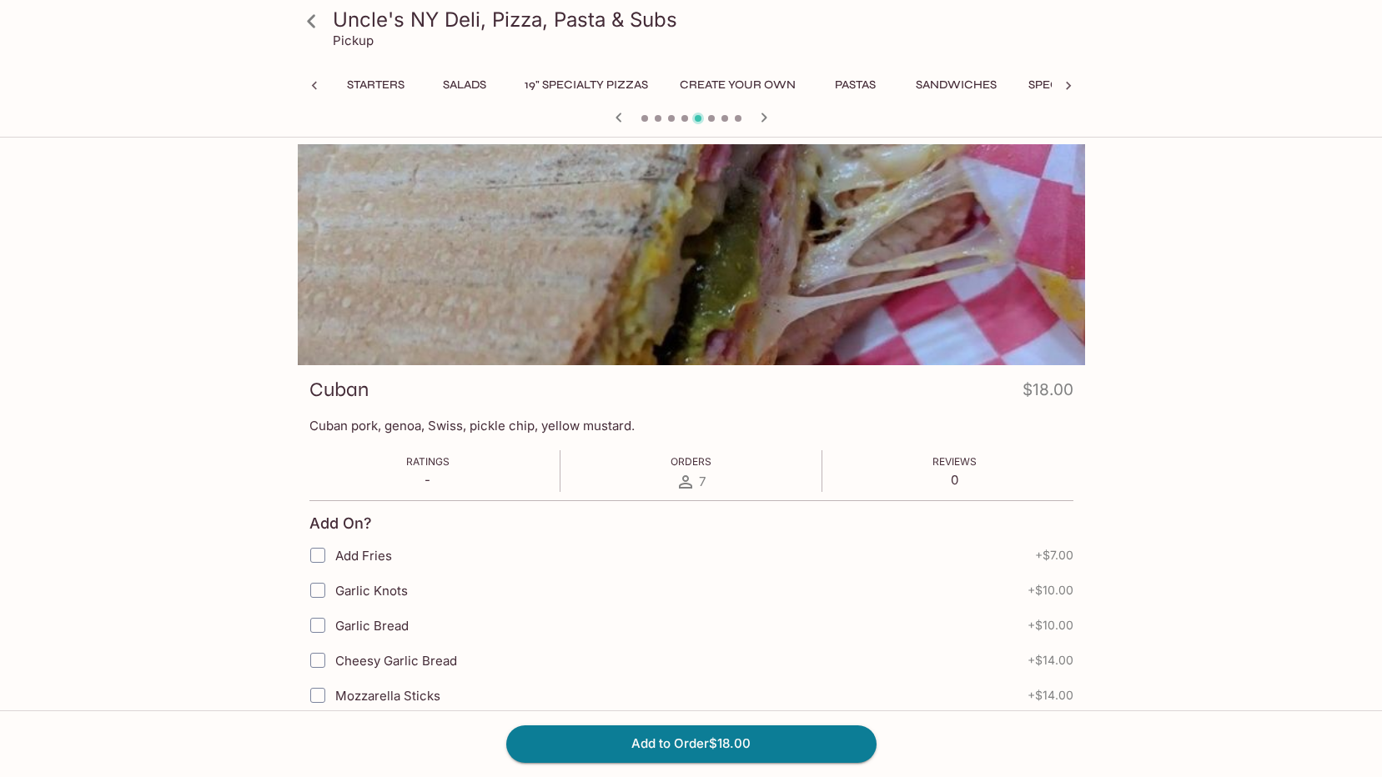
scroll to position [0, 247]
click at [766, 120] on icon "button" at bounding box center [764, 118] width 20 height 20
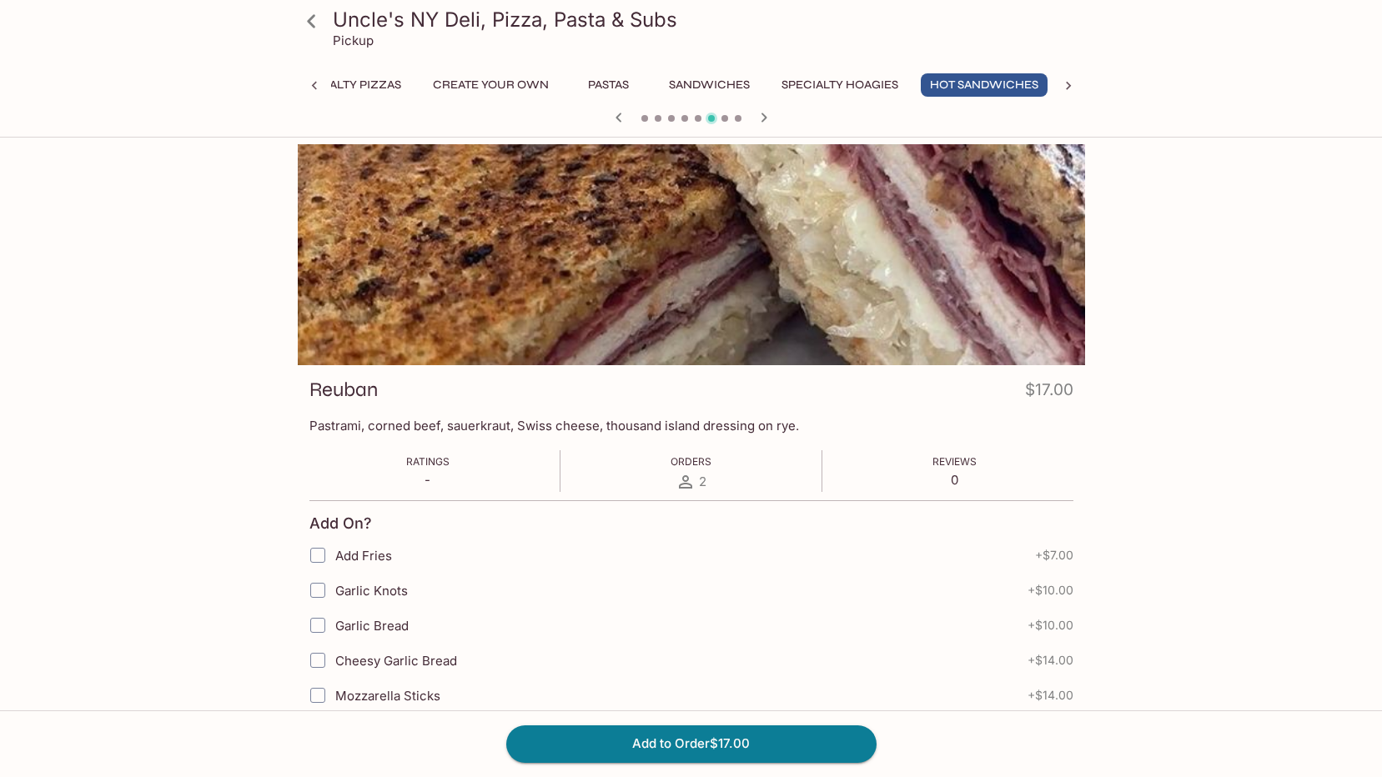
click at [628, 123] on icon "button" at bounding box center [619, 118] width 20 height 20
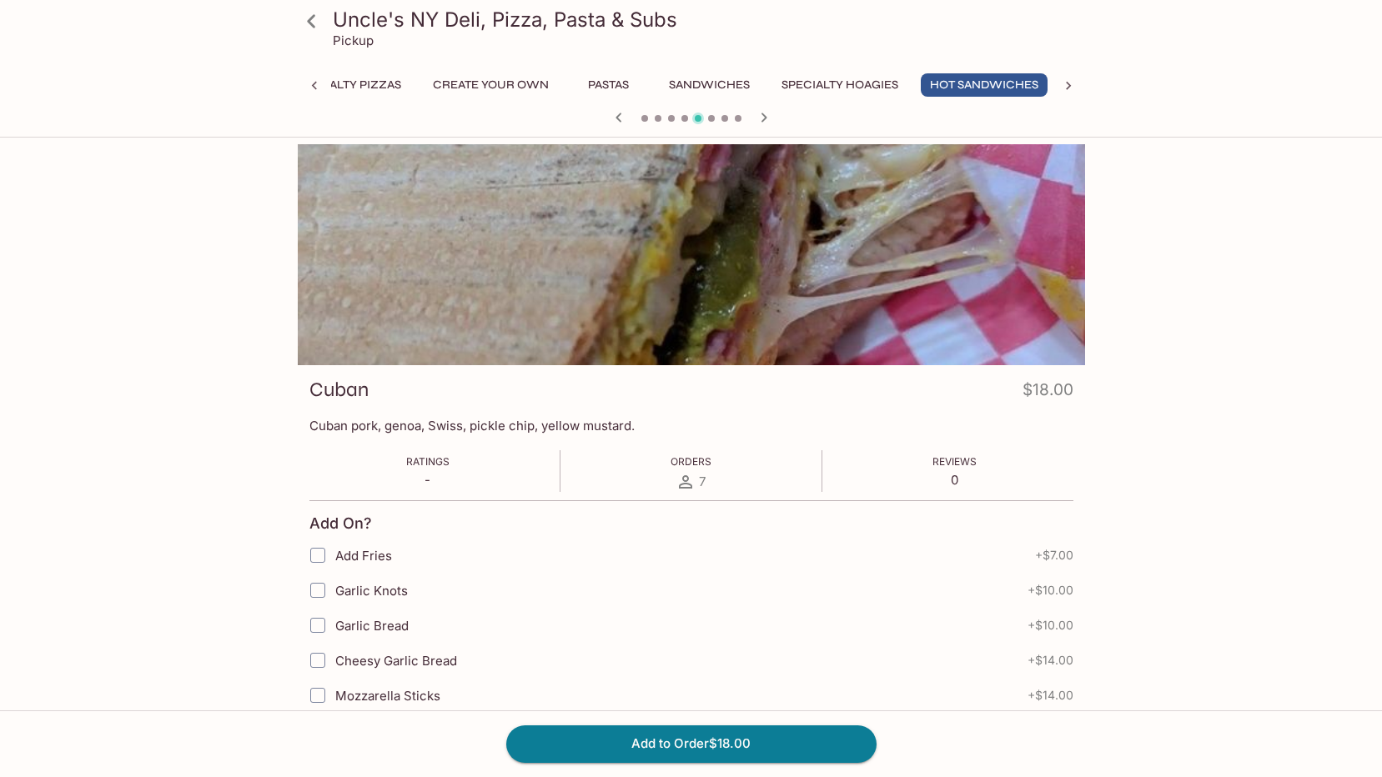
drag, startPoint x: 1053, startPoint y: 93, endPoint x: 1030, endPoint y: 88, distance: 23.1
click at [1030, 88] on button "Hot Sandwiches" at bounding box center [984, 84] width 127 height 23
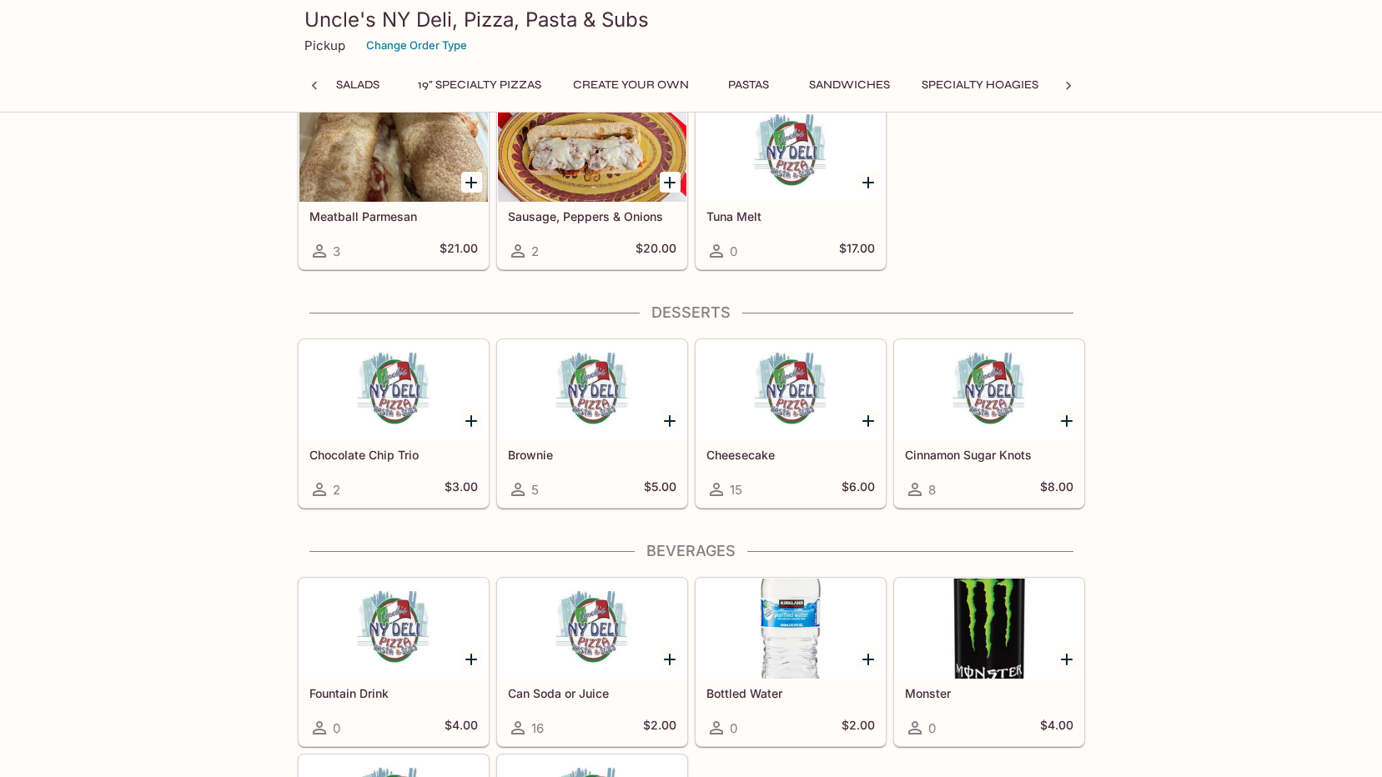
scroll to position [3483, 0]
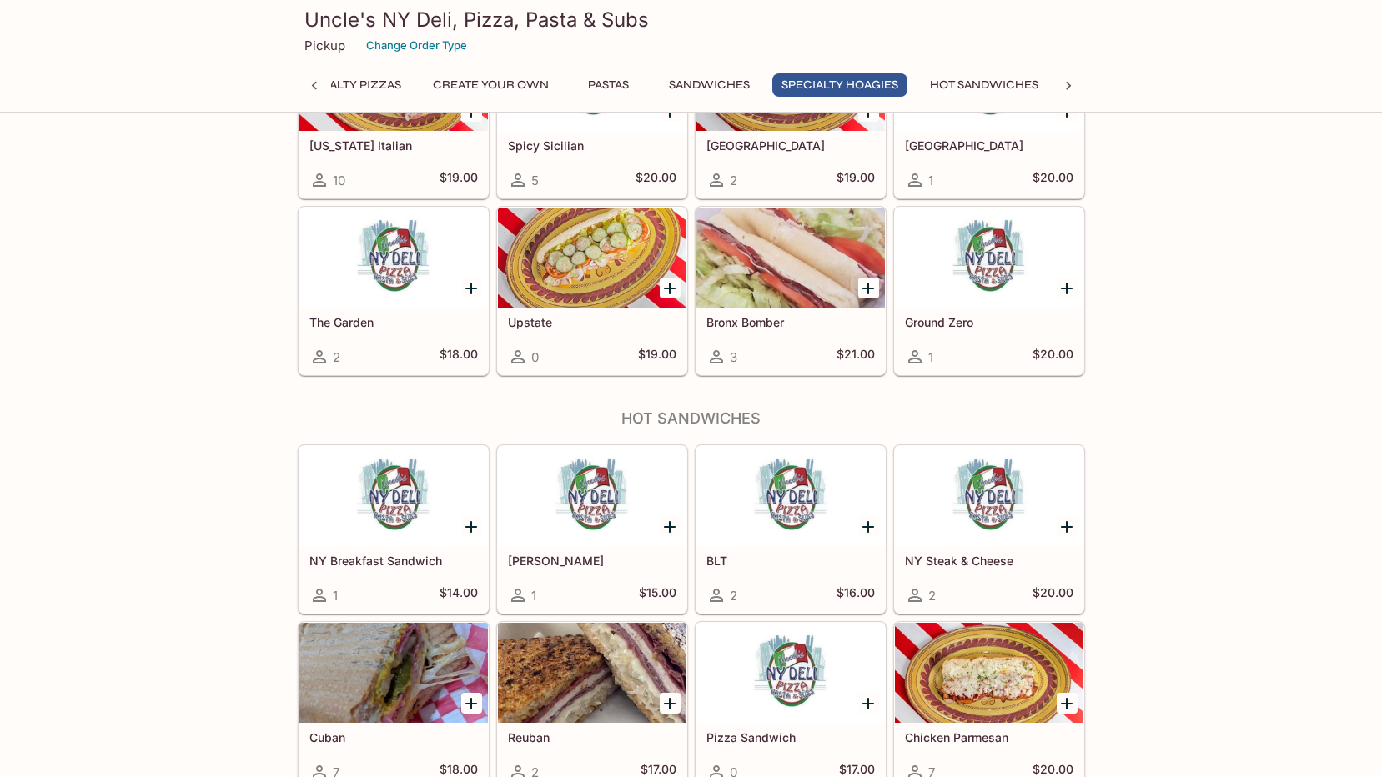
scroll to position [2566, 0]
